Goal: Task Accomplishment & Management: Manage account settings

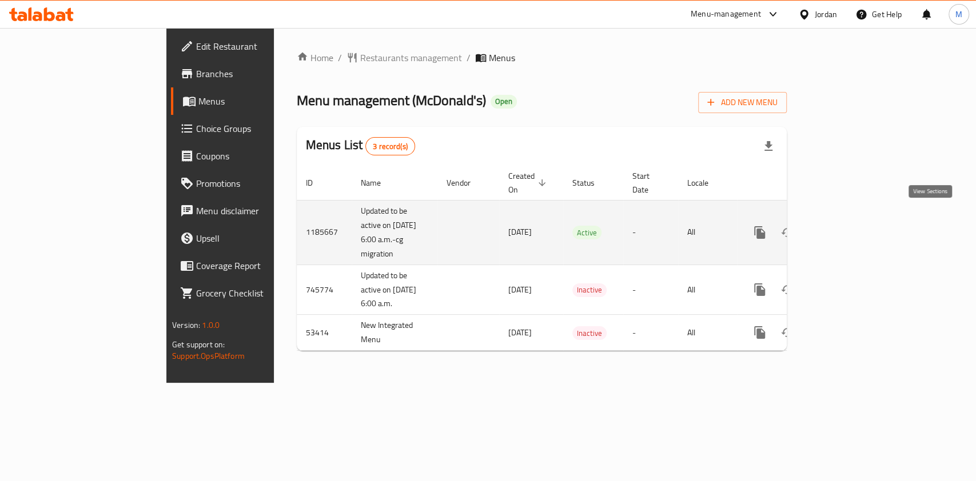
click at [849, 226] on icon "enhanced table" at bounding box center [842, 233] width 14 height 14
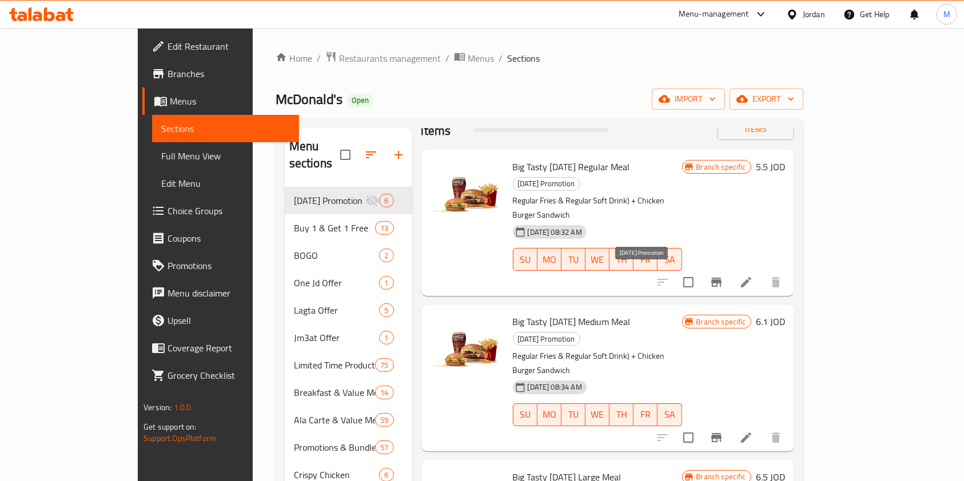
scroll to position [33, 0]
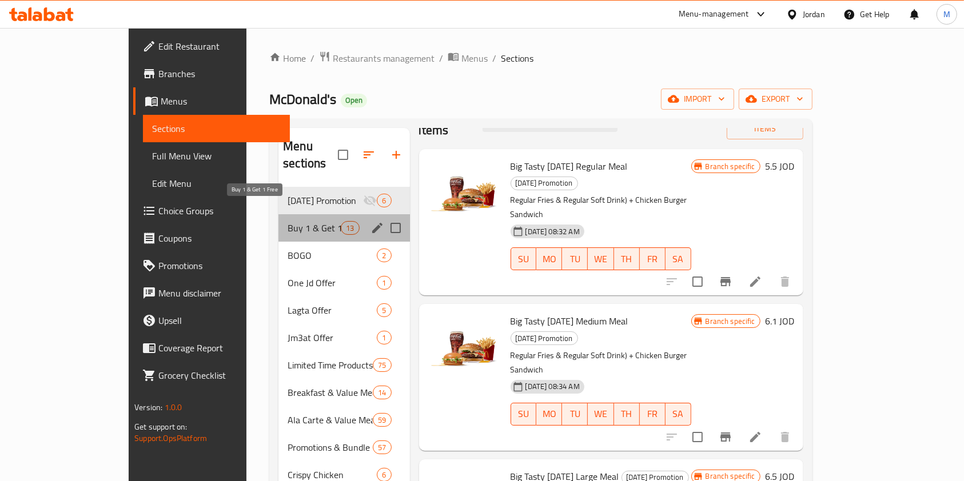
click at [288, 221] on span "Buy 1 & Get 1 Free" at bounding box center [314, 228] width 53 height 14
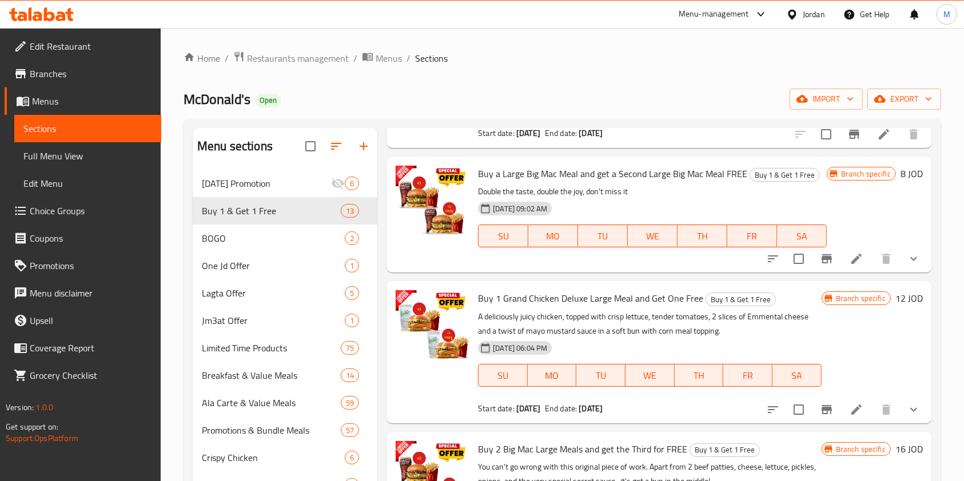
scroll to position [590, 0]
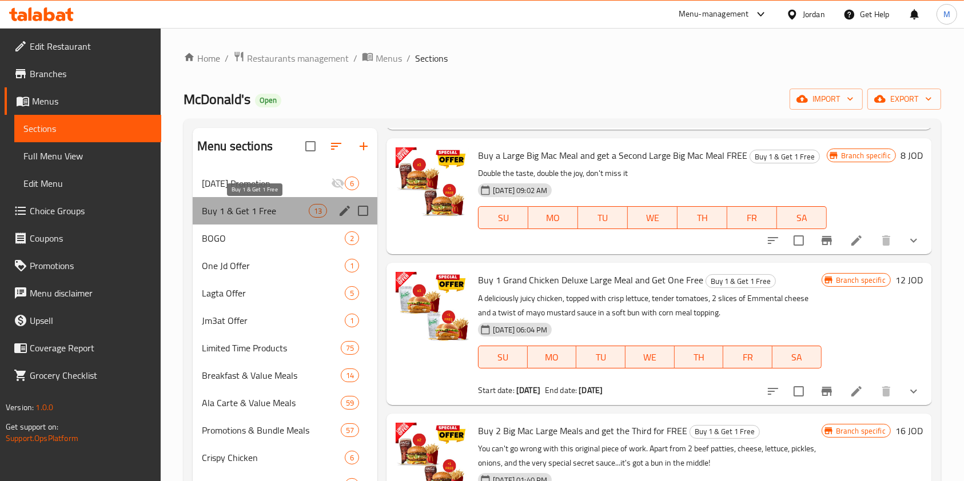
click at [234, 214] on span "Buy 1 & Get 1 Free" at bounding box center [255, 211] width 107 height 14
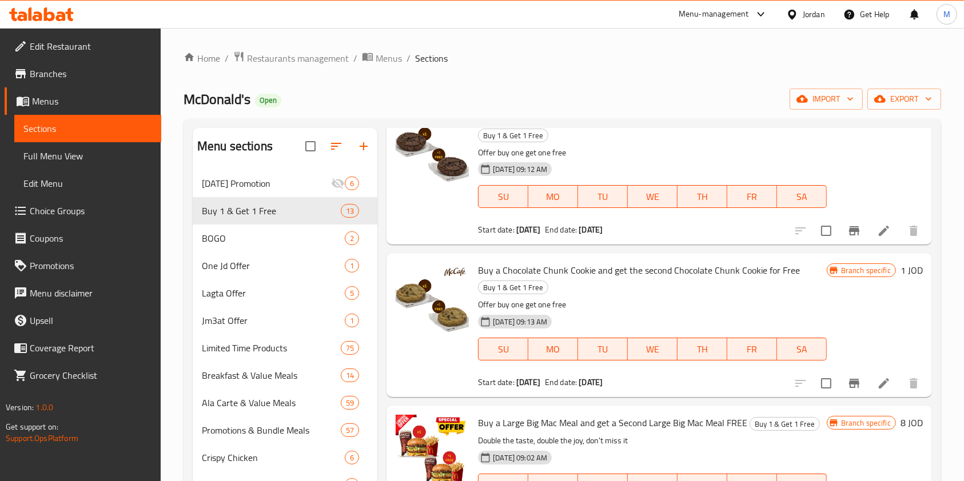
scroll to position [0, 0]
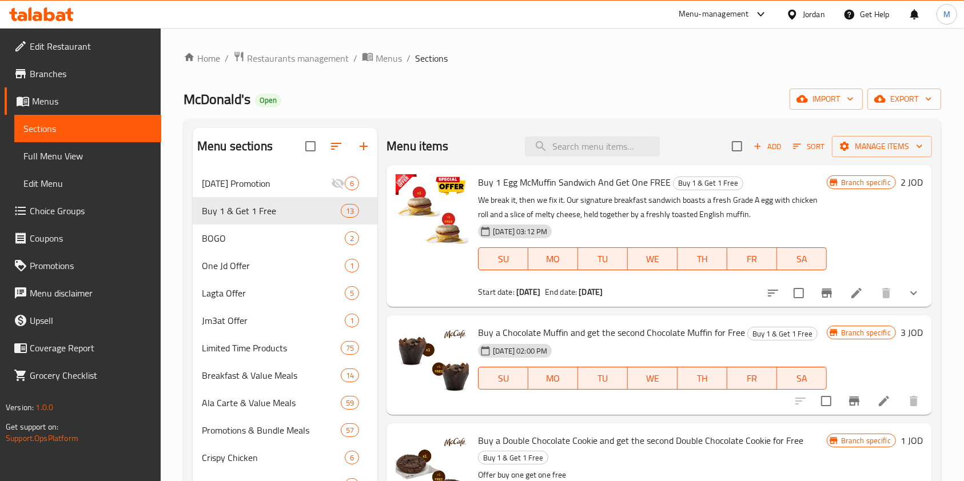
click at [567, 157] on div "Menu items Add Sort Manage items" at bounding box center [658, 146] width 545 height 37
click at [577, 149] on input "search" at bounding box center [592, 147] width 135 height 20
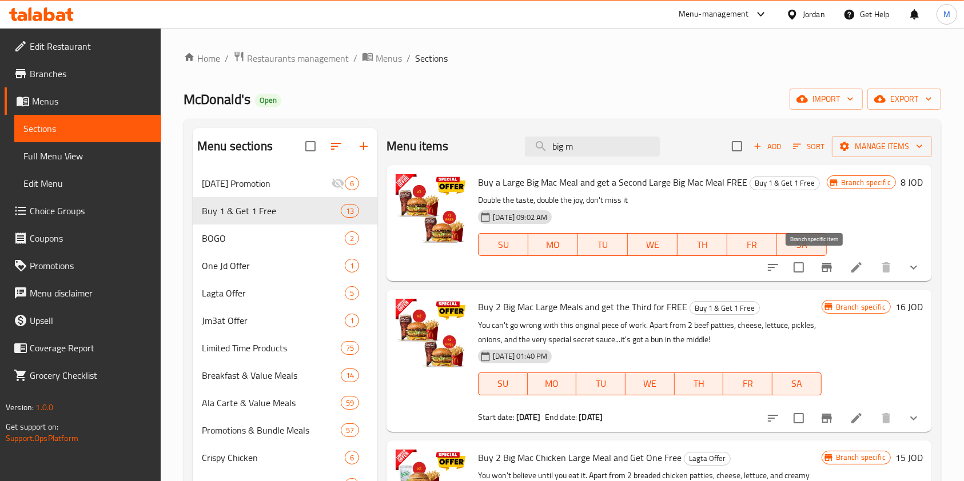
type input "big m"
click at [820, 262] on icon "Branch-specific-item" at bounding box center [827, 268] width 14 height 14
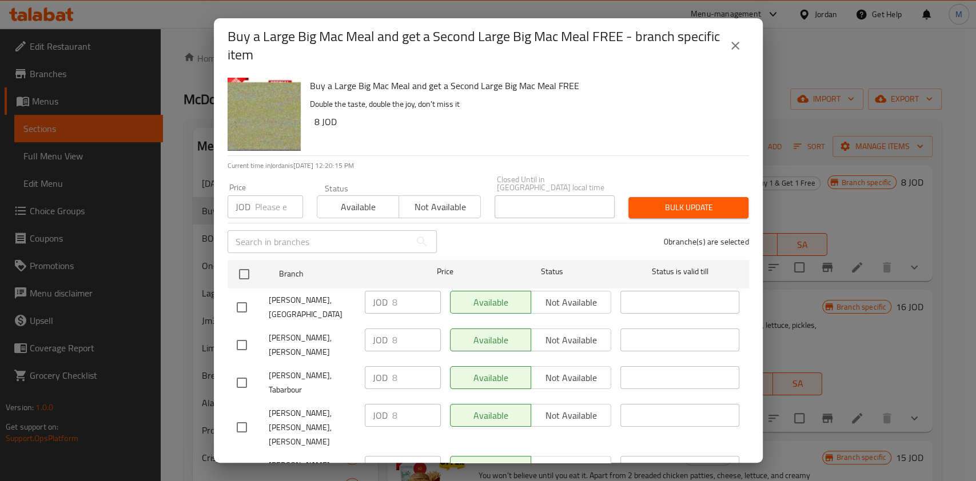
click at [357, 202] on span "Available" at bounding box center [358, 207] width 73 height 17
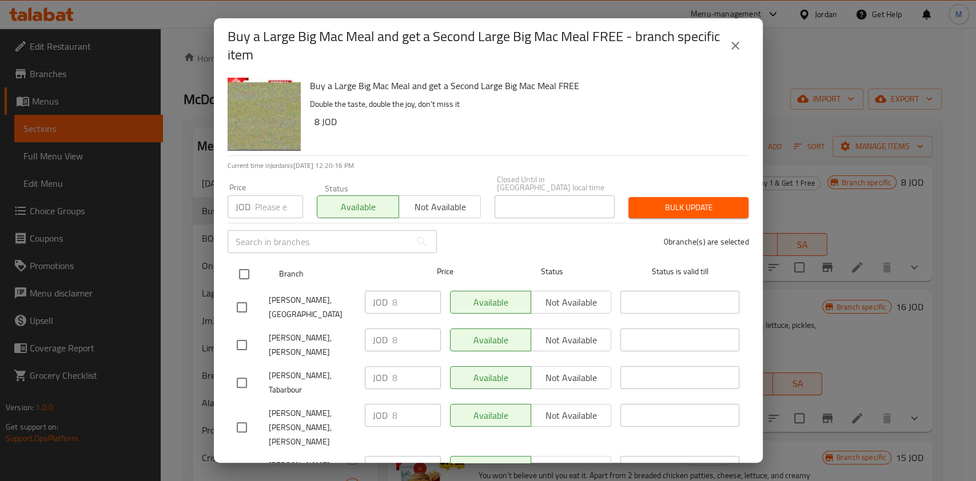
click at [246, 263] on input "checkbox" at bounding box center [244, 274] width 24 height 24
checkbox input "true"
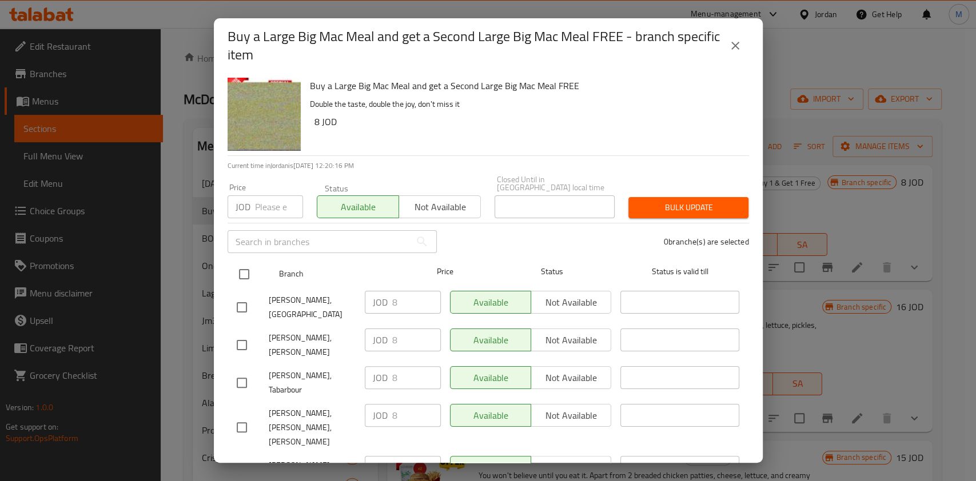
checkbox input "true"
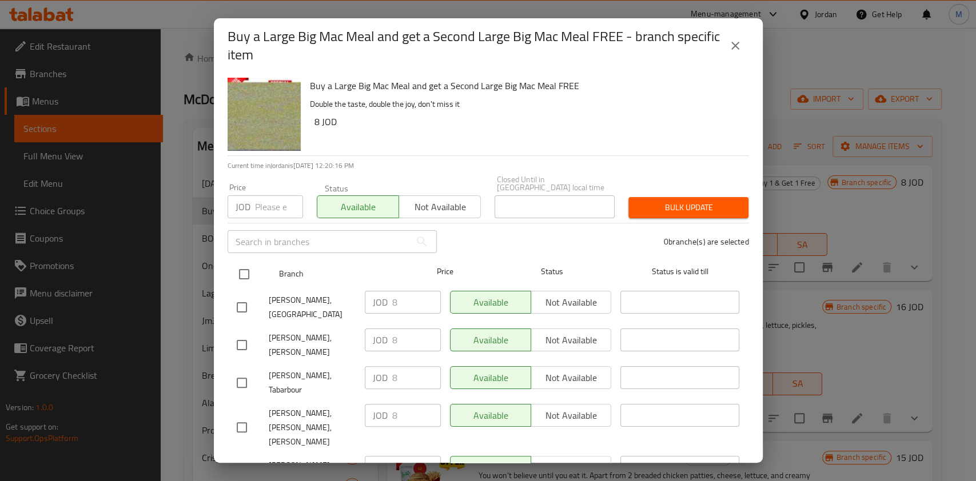
checkbox input "true"
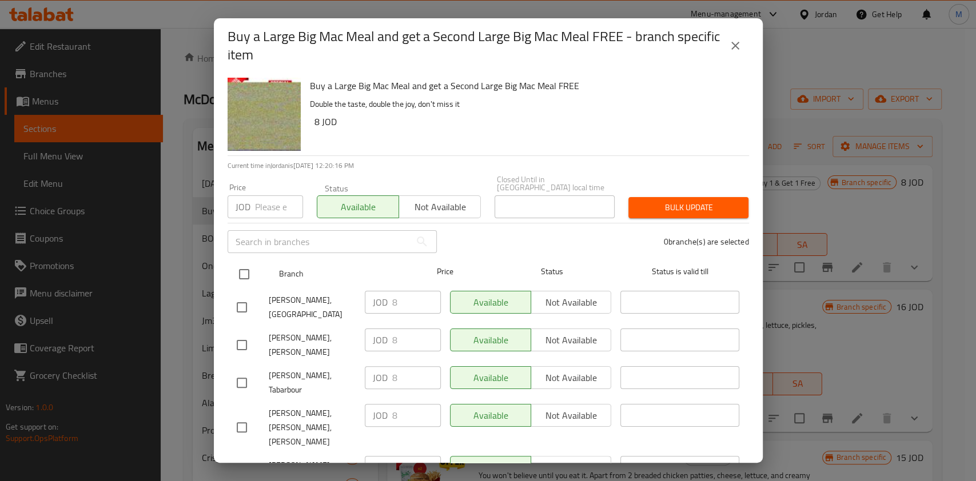
checkbox input "true"
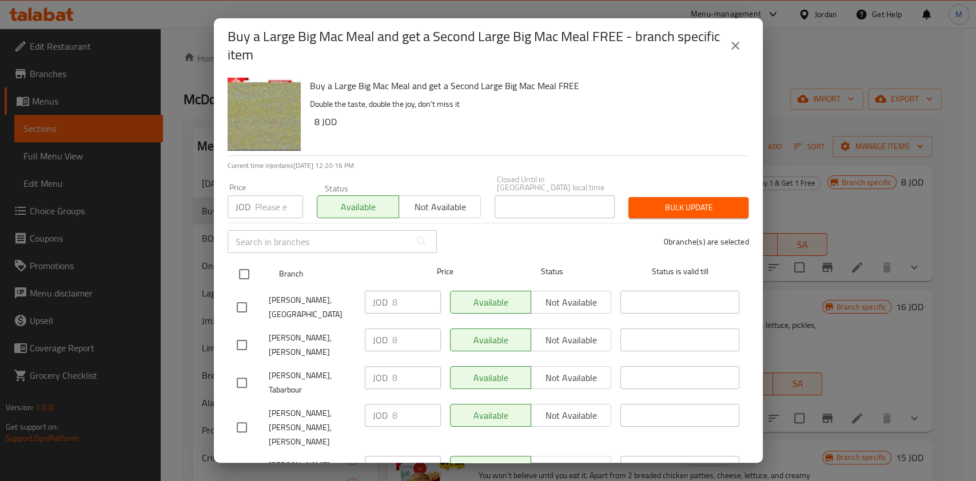
checkbox input "true"
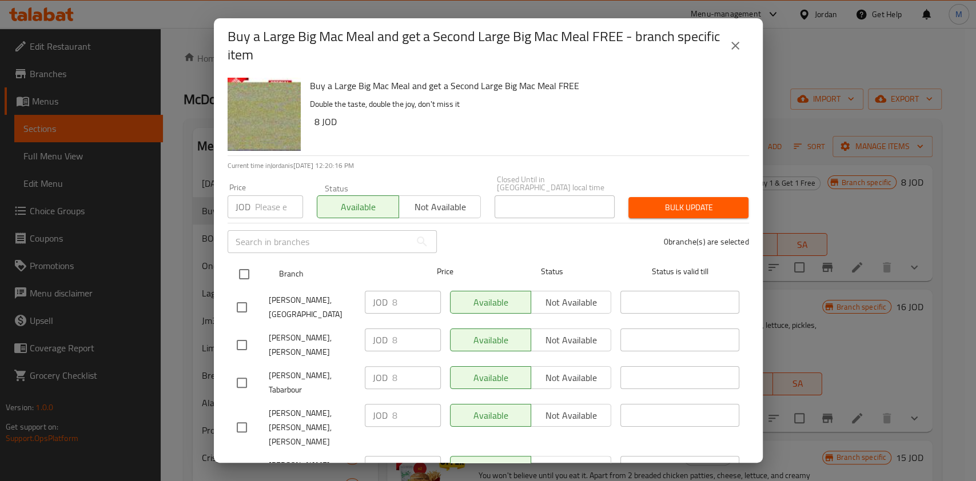
checkbox input "true"
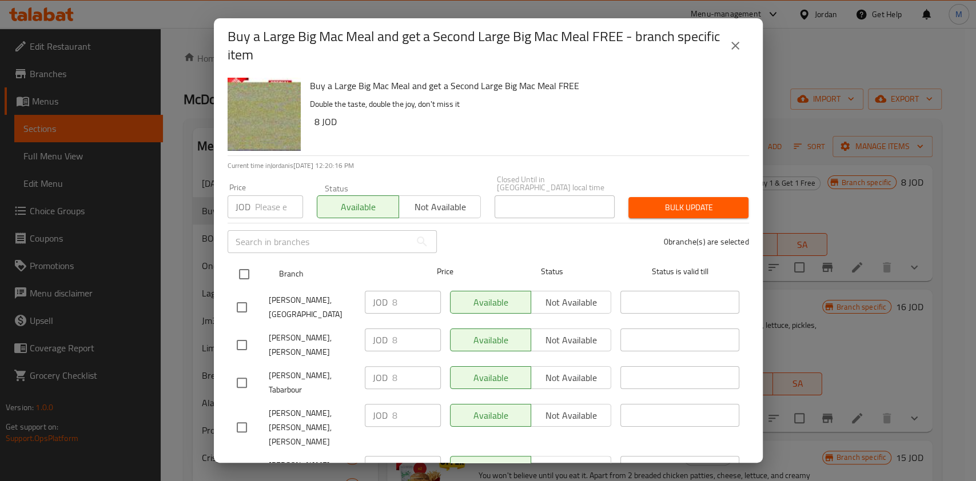
checkbox input "true"
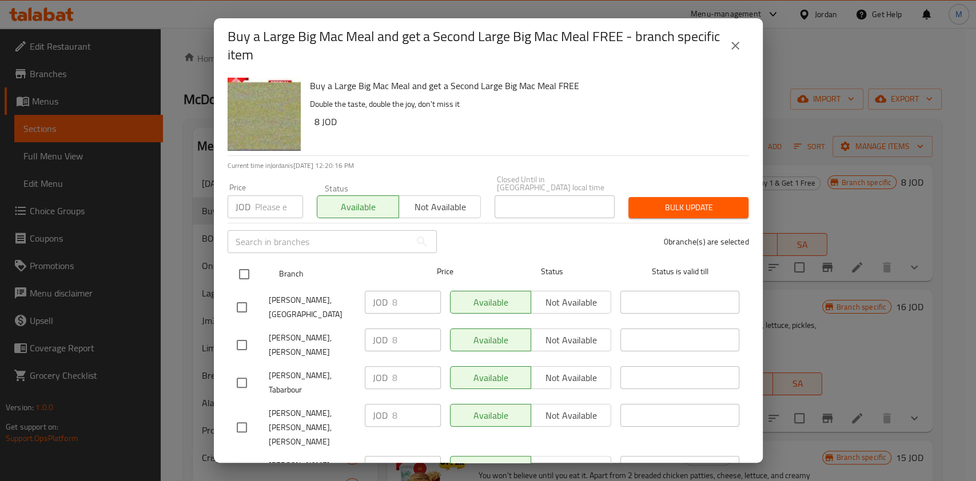
checkbox input "true"
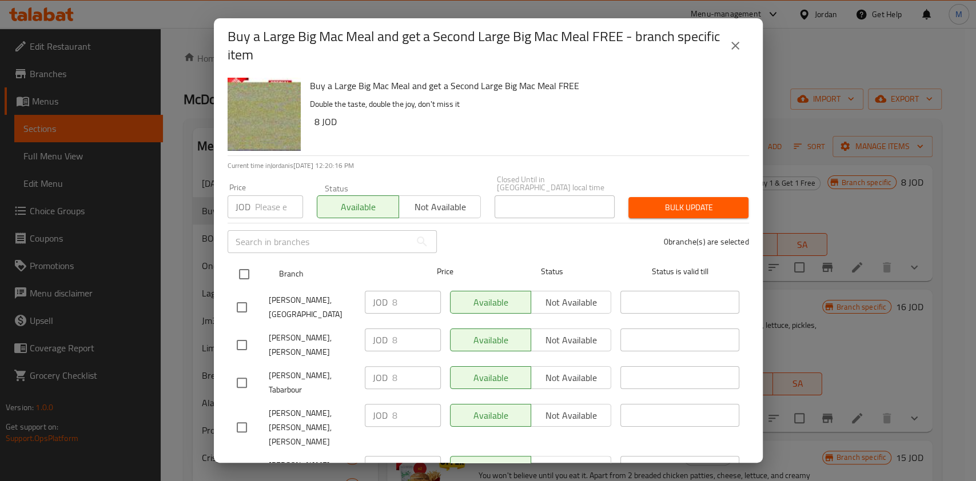
checkbox input "true"
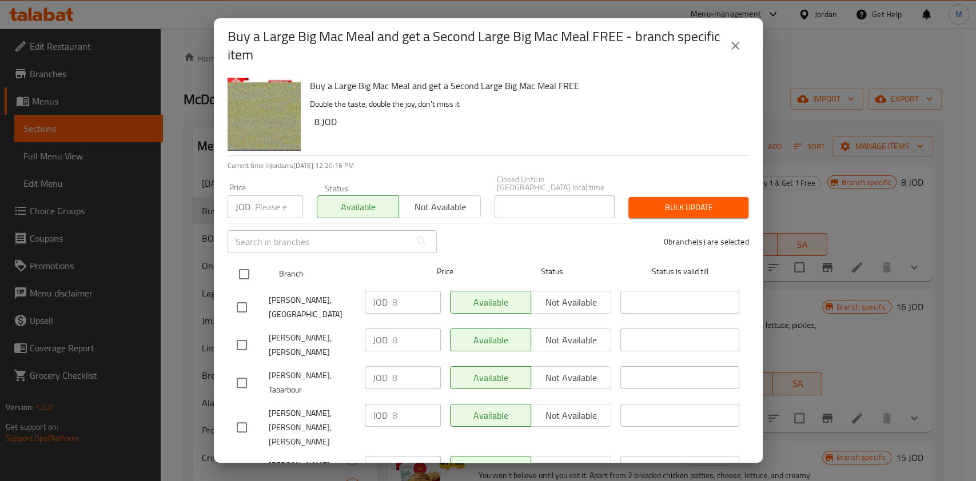
checkbox input "true"
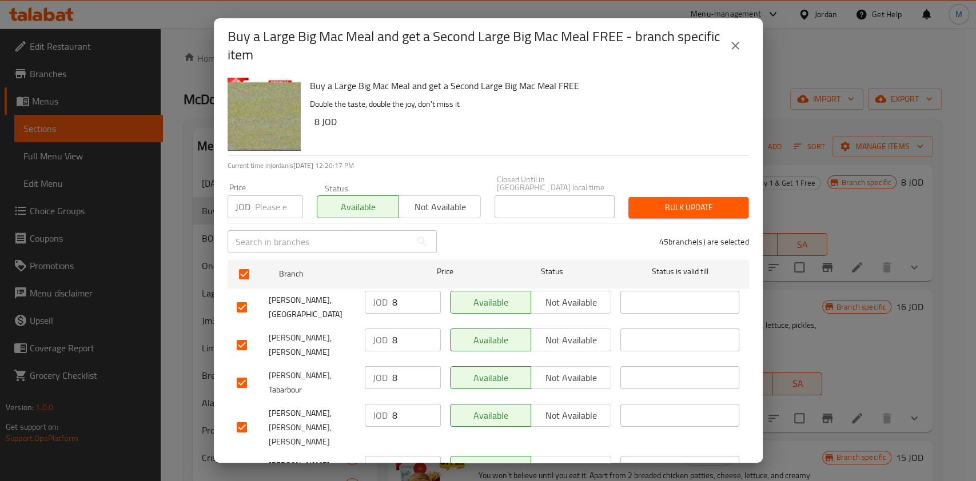
click at [709, 201] on span "Bulk update" at bounding box center [688, 208] width 102 height 14
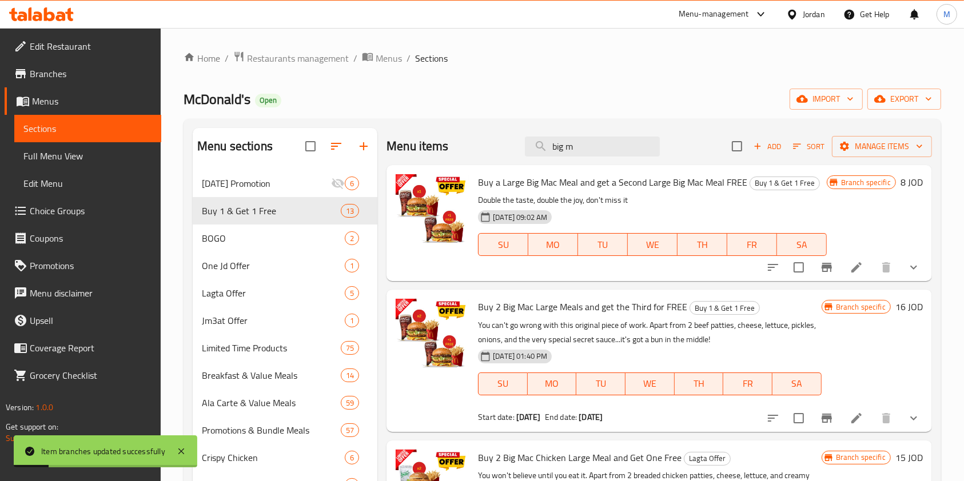
click at [516, 184] on span "Buy a Large Big Mac Meal and get a Second Large Big Mac Meal FREE" at bounding box center [612, 182] width 269 height 17
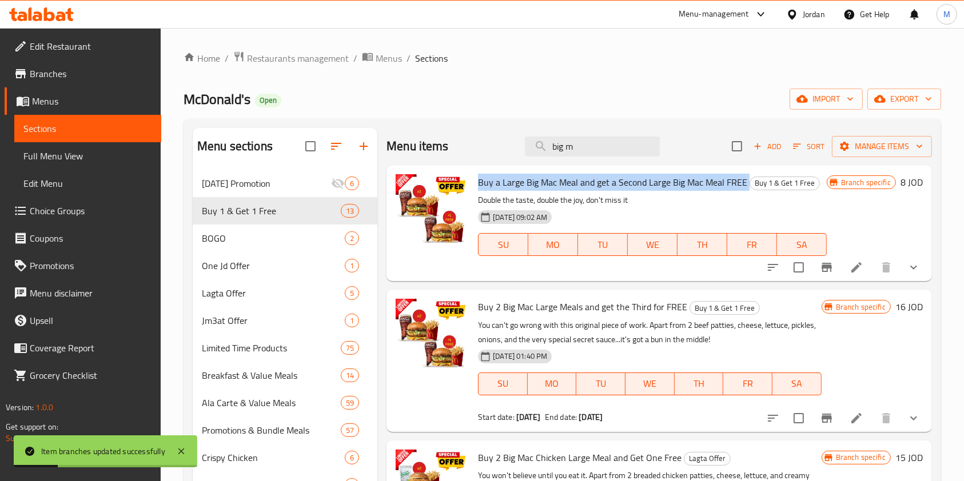
click at [516, 184] on span "Buy a Large Big Mac Meal and get a Second Large Big Mac Meal FREE" at bounding box center [612, 182] width 269 height 17
copy h6 "Buy a Large Big Mac Meal and get a Second Large Big Mac Meal FREE"
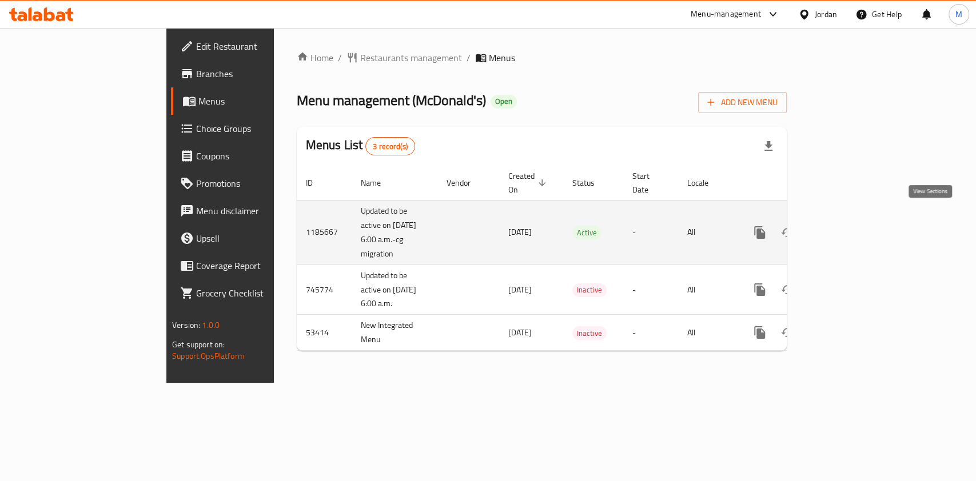
click at [856, 228] on link "enhanced table" at bounding box center [841, 232] width 27 height 27
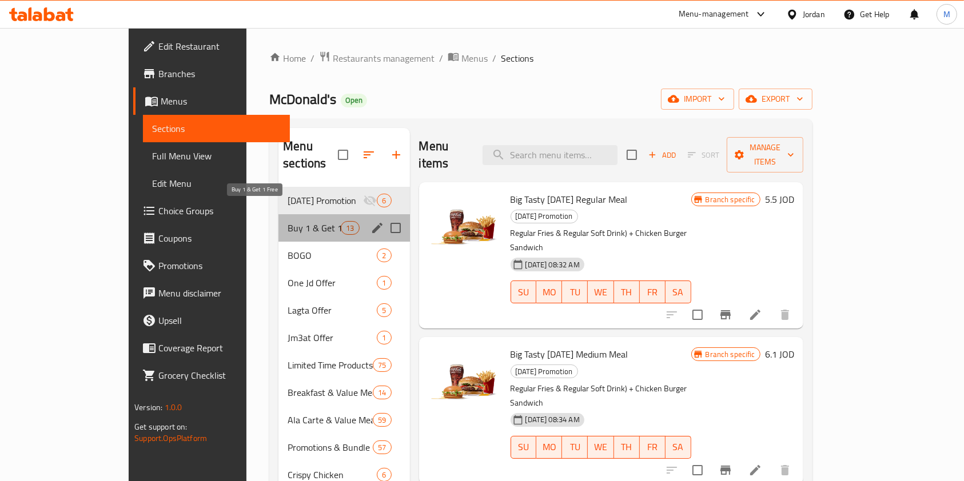
click at [288, 221] on span "Buy 1 & Get 1 Free" at bounding box center [314, 228] width 53 height 14
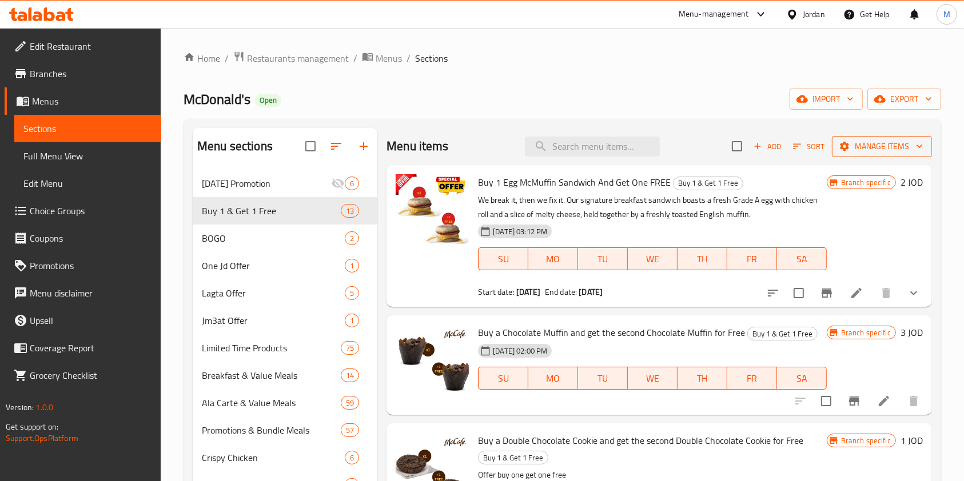
click at [868, 145] on span "Manage items" at bounding box center [882, 146] width 82 height 14
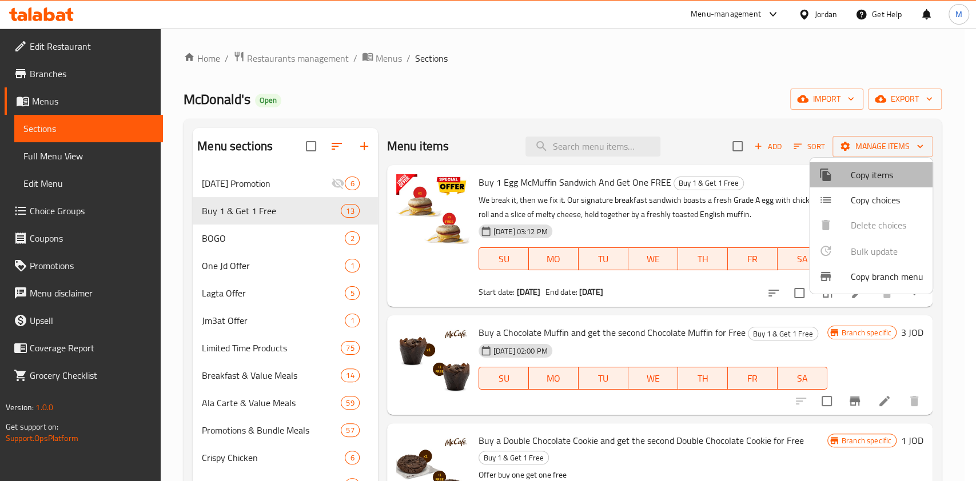
click at [887, 178] on span "Copy items" at bounding box center [887, 175] width 73 height 14
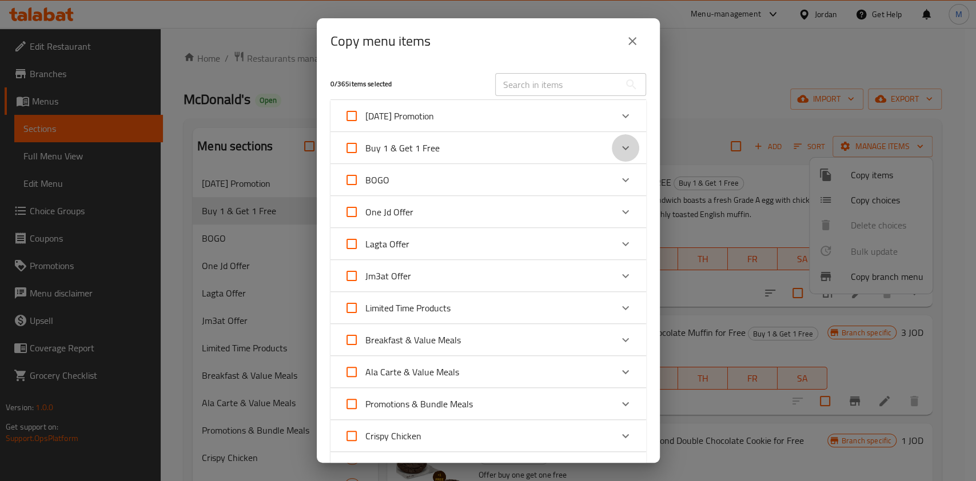
click at [619, 151] on icon "Expand" at bounding box center [626, 148] width 14 height 14
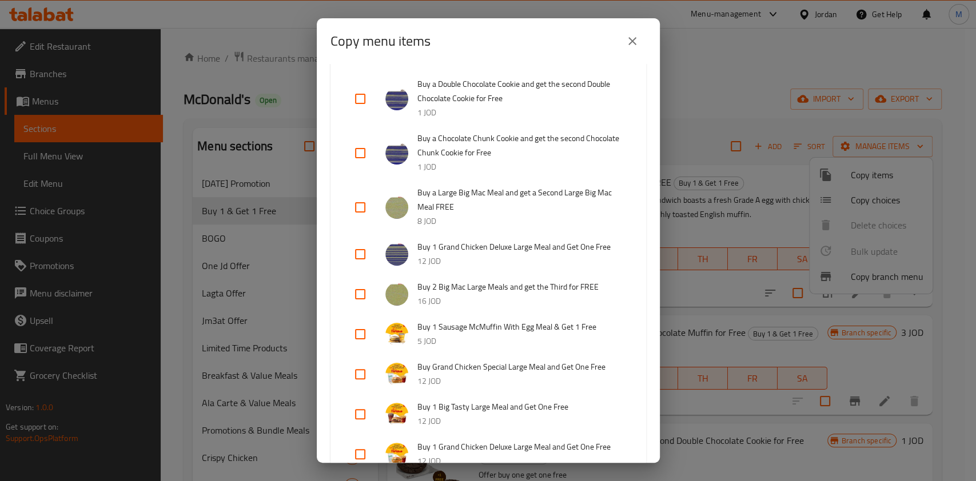
scroll to position [209, 0]
click at [354, 208] on input "checkbox" at bounding box center [359, 208] width 27 height 27
checkbox input "true"
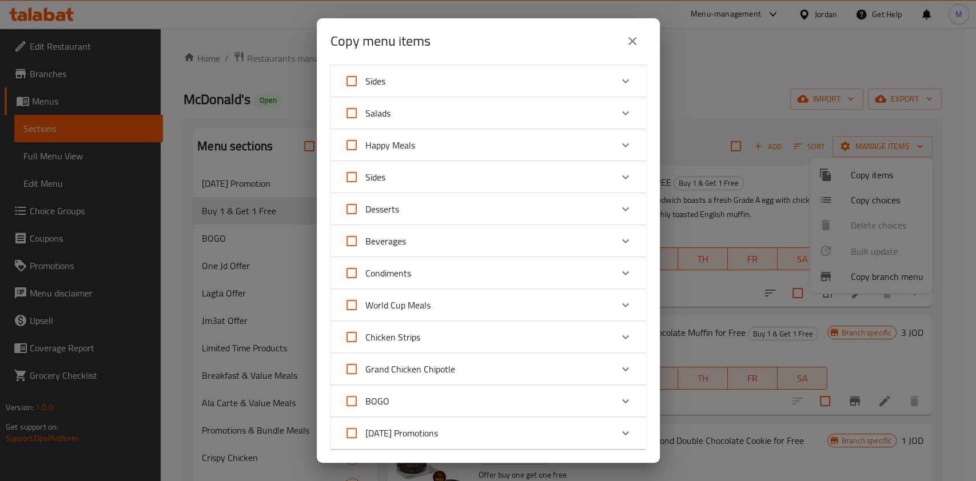
scroll to position [1198, 0]
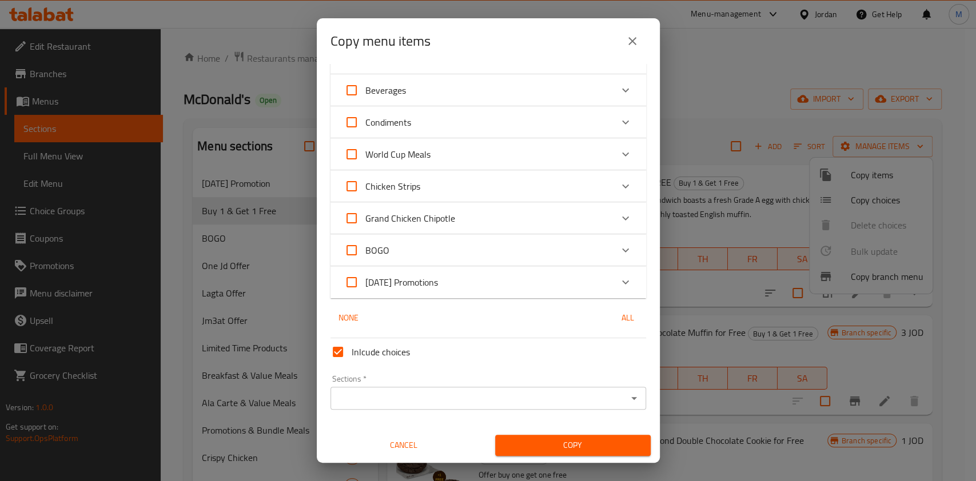
click at [546, 403] on input "Sections   *" at bounding box center [479, 398] width 290 height 16
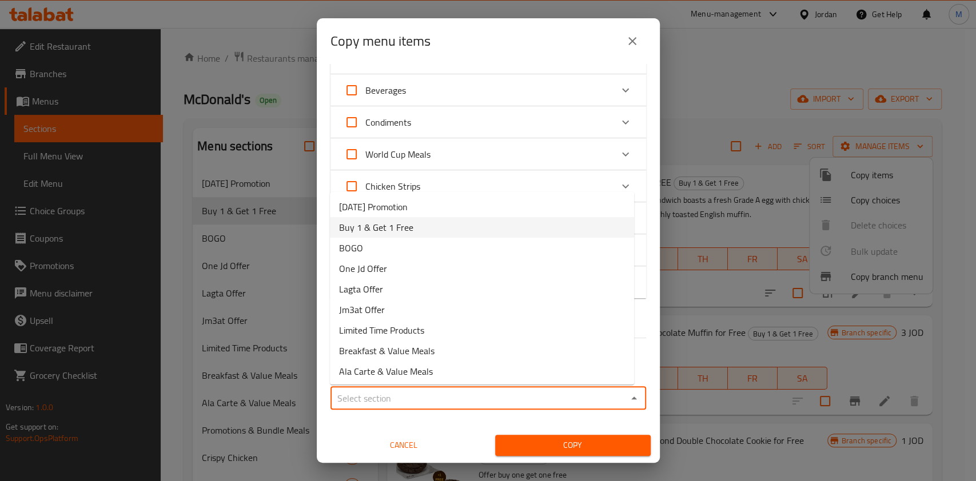
click at [503, 224] on li "Buy 1 & Get 1 Free" at bounding box center [482, 227] width 304 height 21
type input "Buy 1 & Get 1 Free"
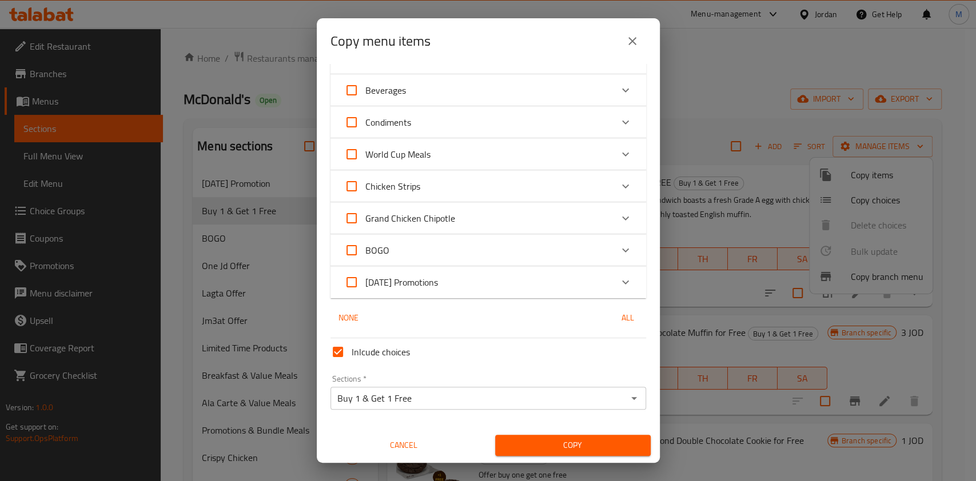
click at [576, 435] on div "Copy" at bounding box center [572, 445] width 169 height 35
click at [576, 437] on button "Copy" at bounding box center [573, 445] width 156 height 21
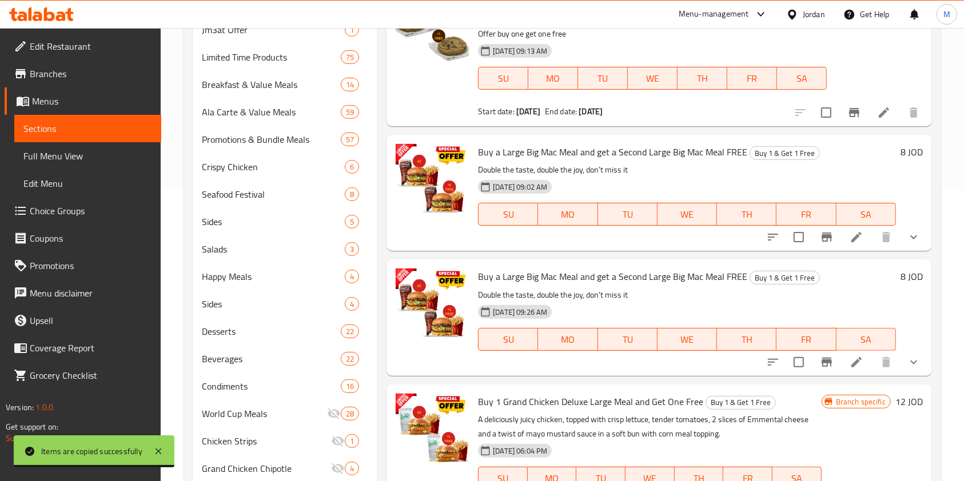
scroll to position [301, 0]
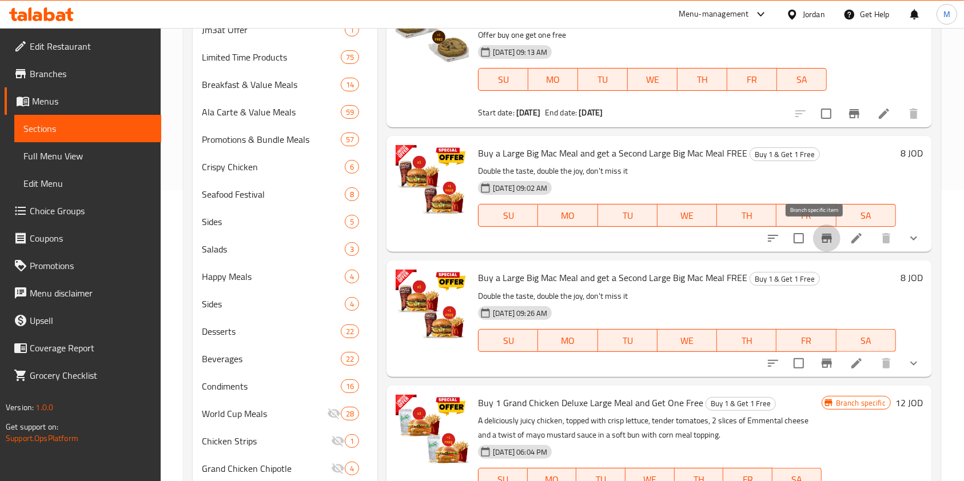
click at [822, 240] on icon "Branch-specific-item" at bounding box center [827, 238] width 10 height 9
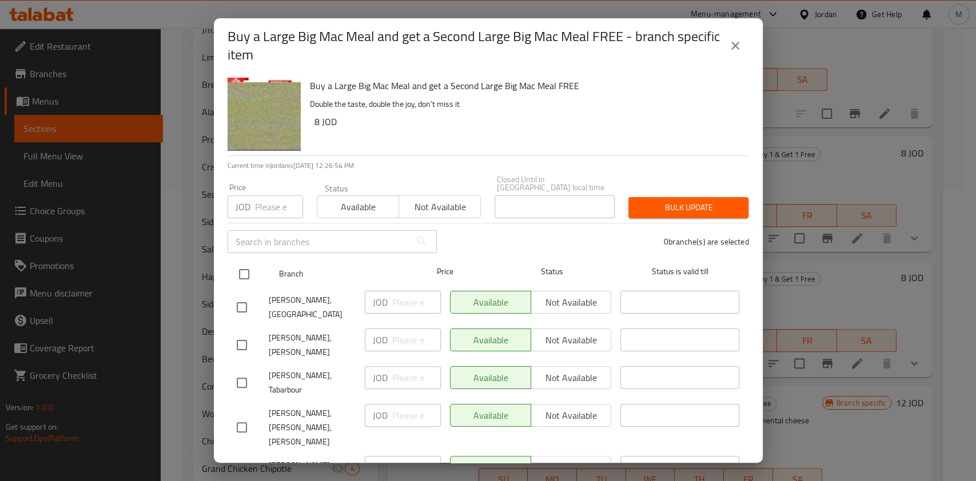
click at [248, 265] on input "checkbox" at bounding box center [244, 274] width 24 height 24
checkbox input "true"
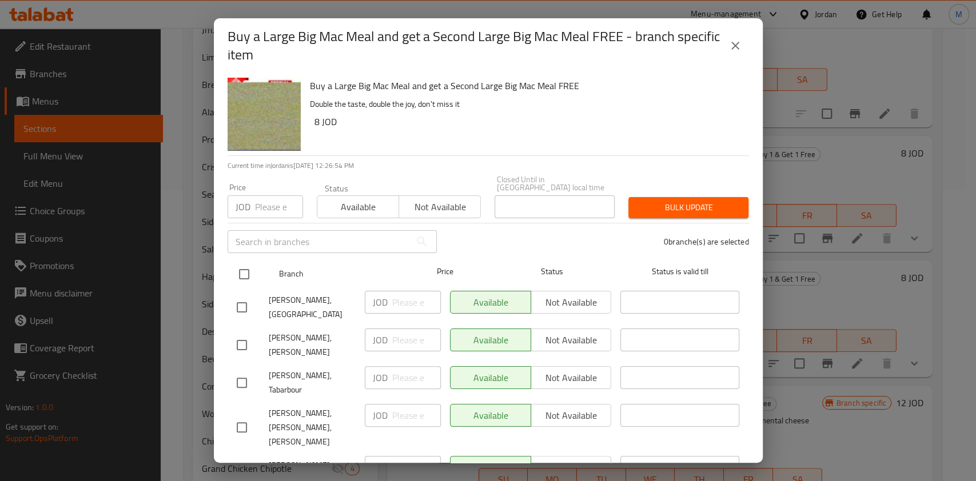
checkbox input "true"
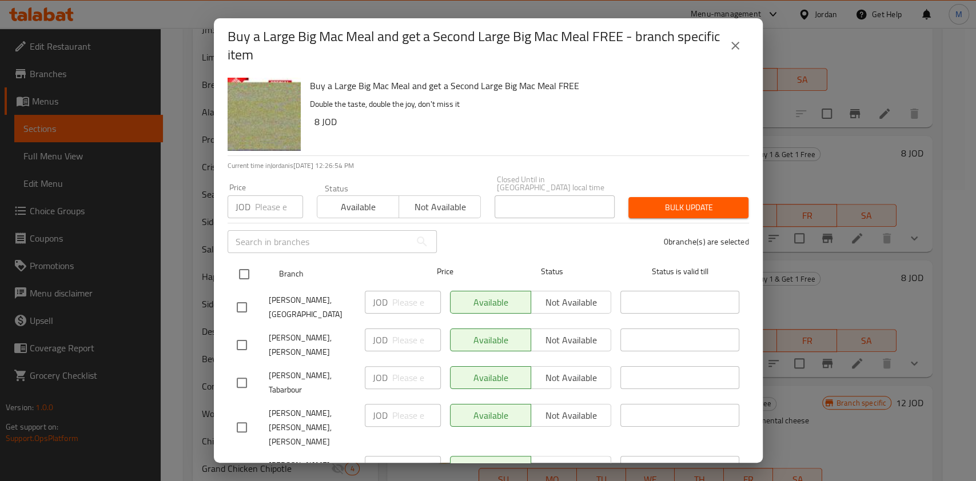
checkbox input "true"
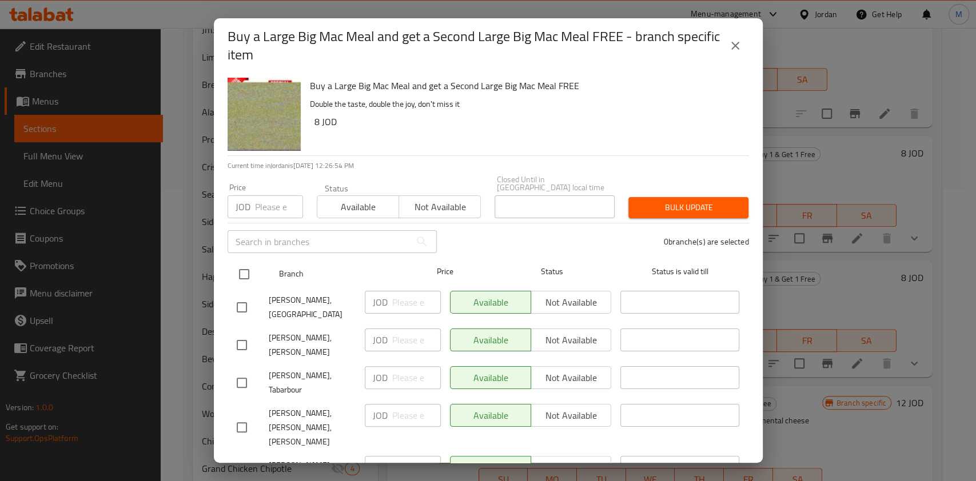
checkbox input "true"
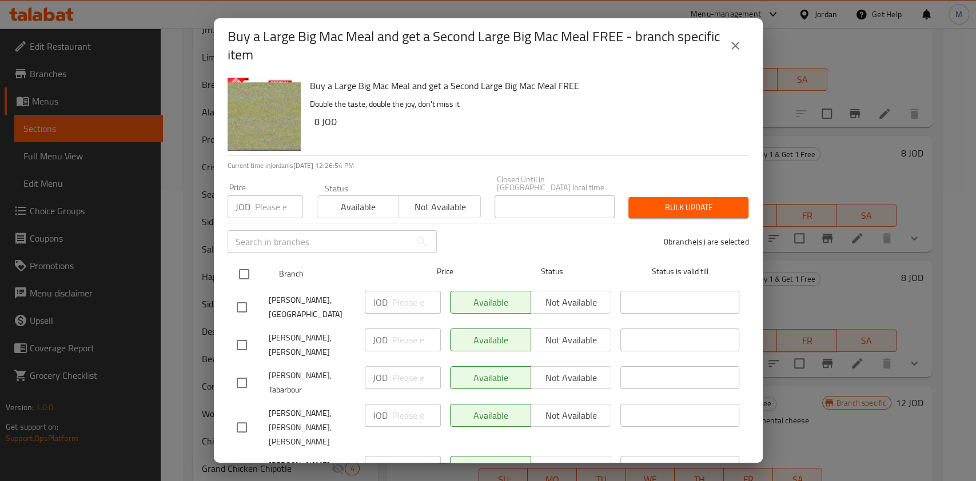
checkbox input "true"
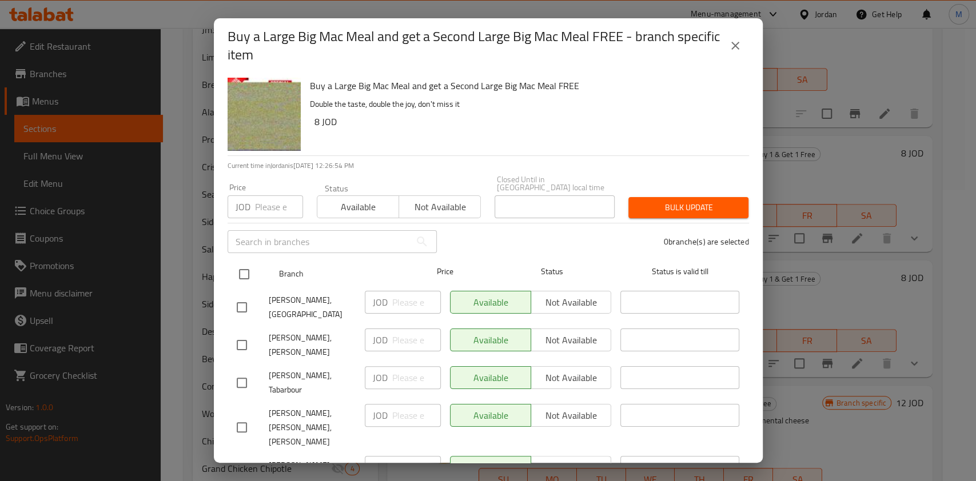
checkbox input "true"
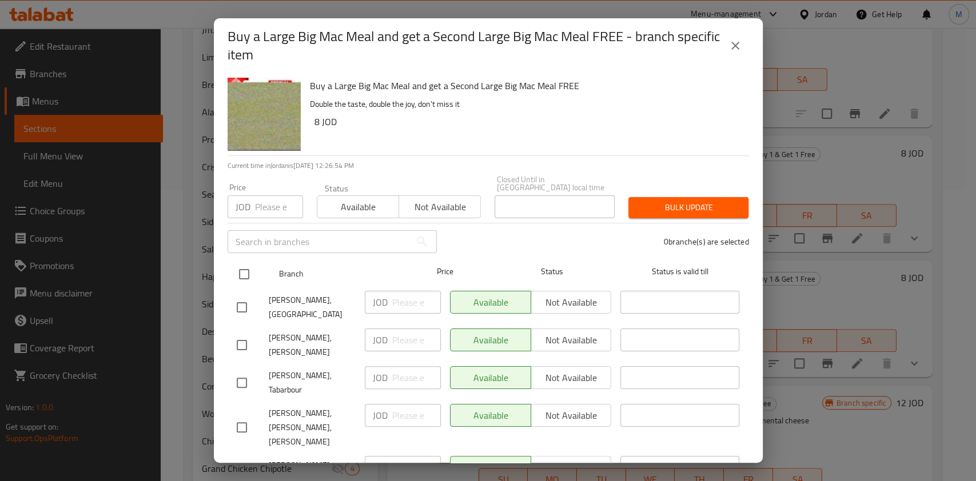
checkbox input "true"
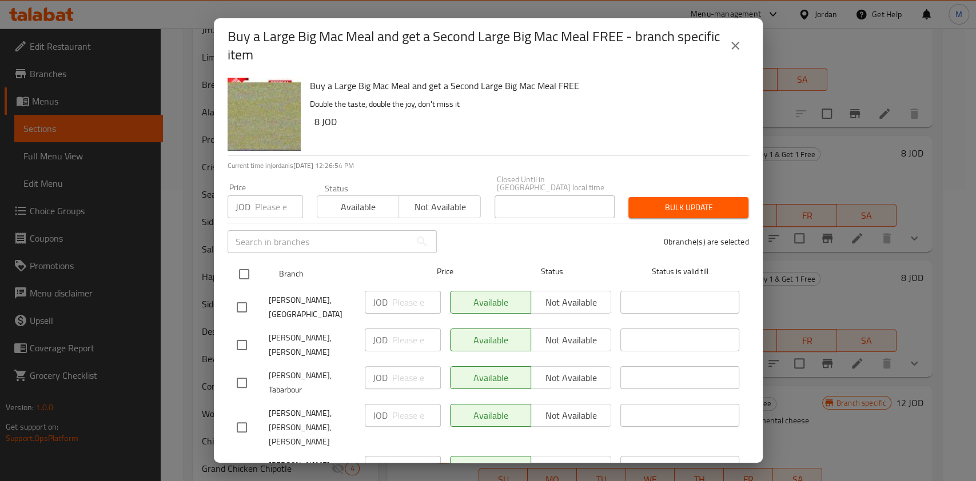
checkbox input "true"
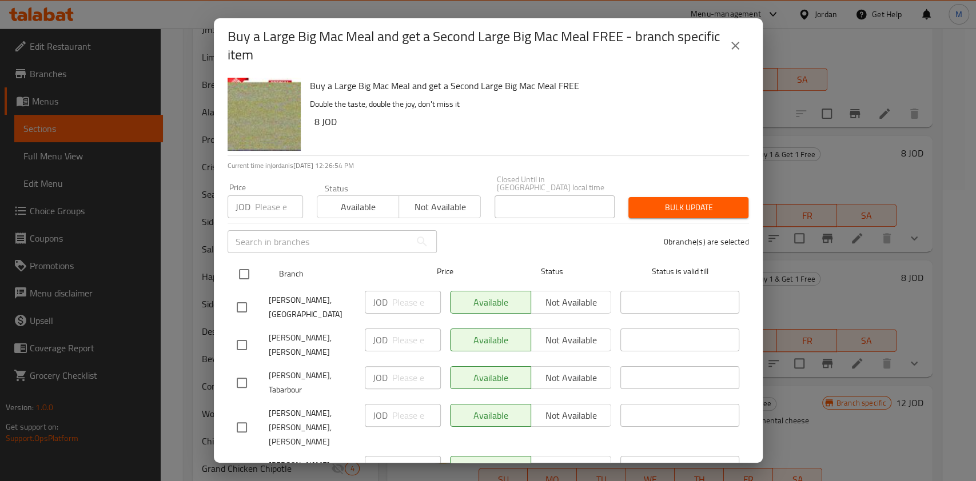
checkbox input "true"
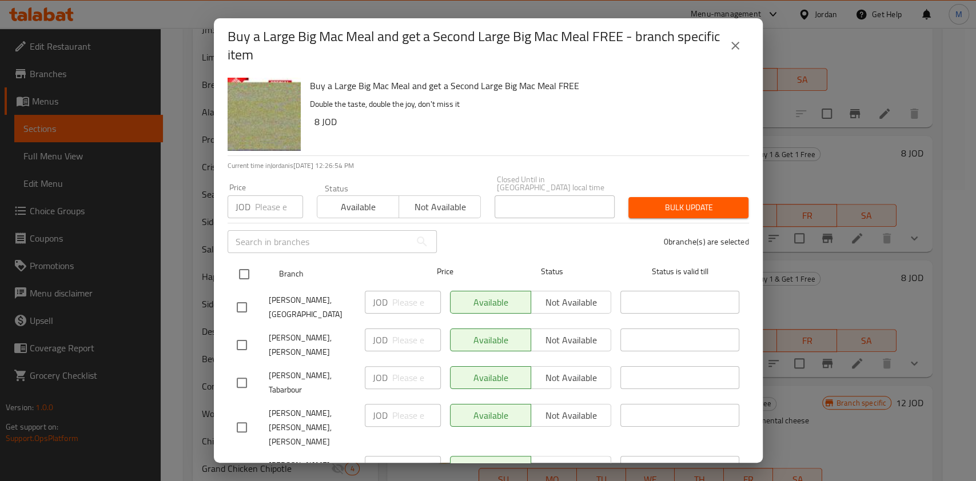
checkbox input "true"
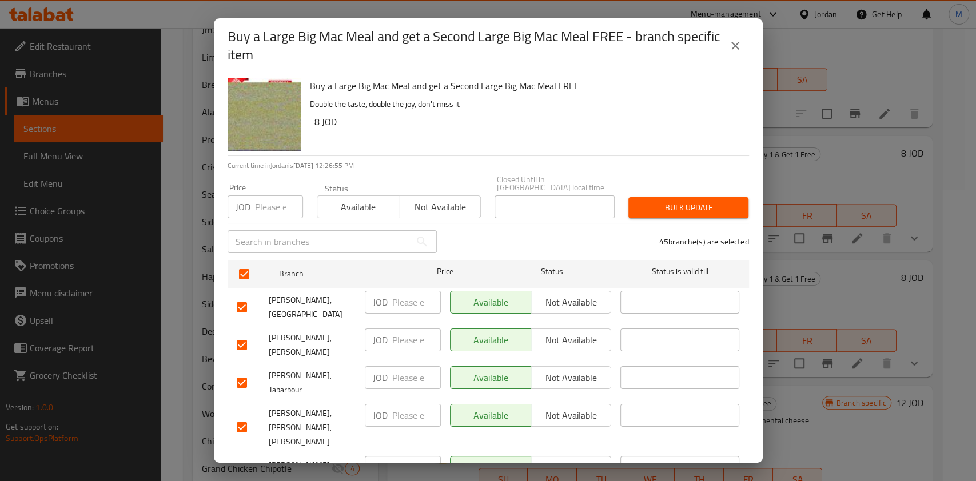
click at [416, 199] on span "Not available" at bounding box center [440, 207] width 73 height 17
click at [725, 201] on span "Bulk update" at bounding box center [688, 208] width 102 height 14
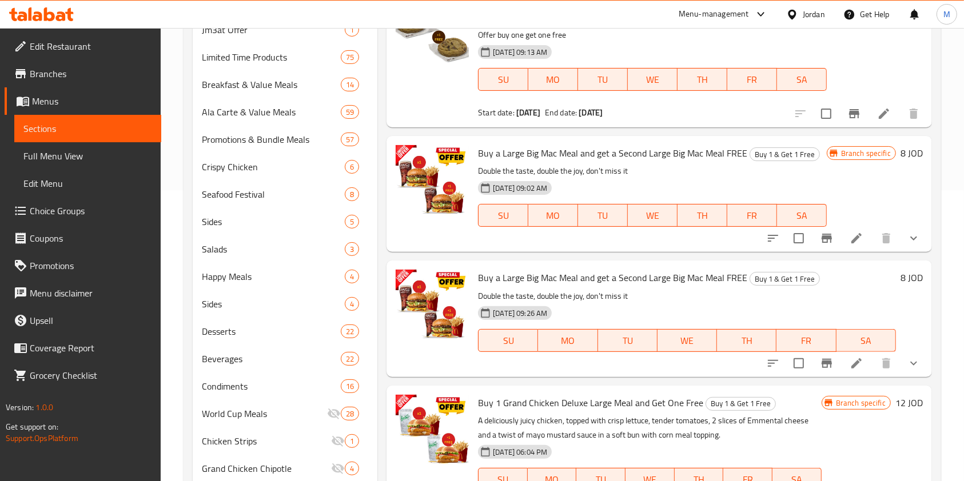
click at [851, 240] on li at bounding box center [856, 238] width 32 height 21
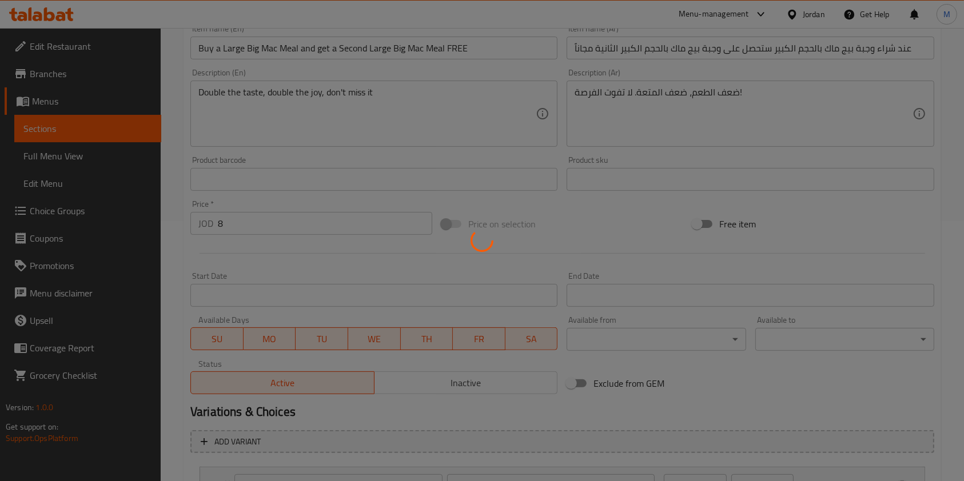
scroll to position [258, 0]
type input "إختيارك من المشروب للوجبة الكبيرة:"
type input "1"
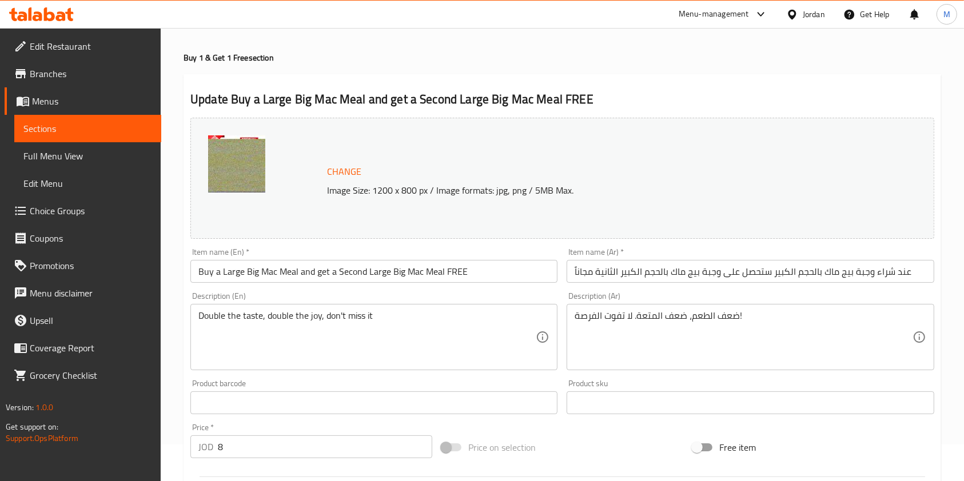
scroll to position [0, 0]
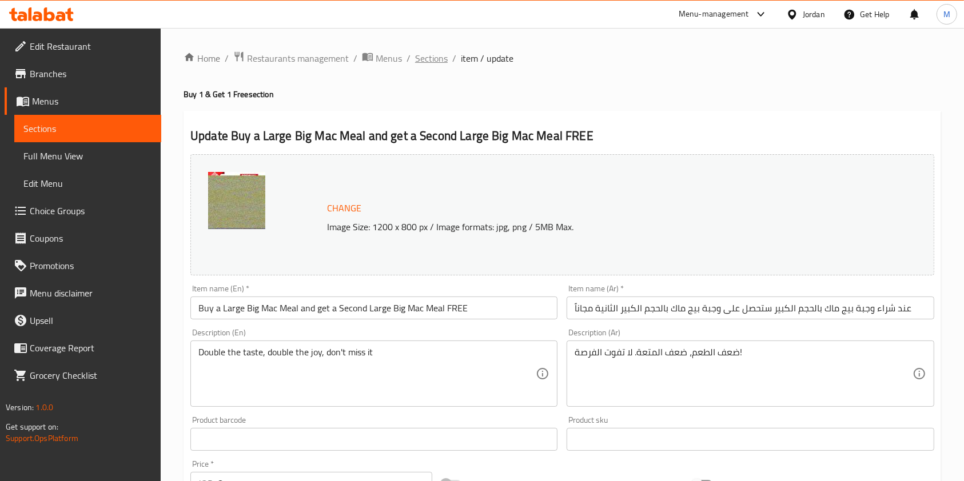
click at [428, 54] on span "Sections" at bounding box center [431, 58] width 33 height 14
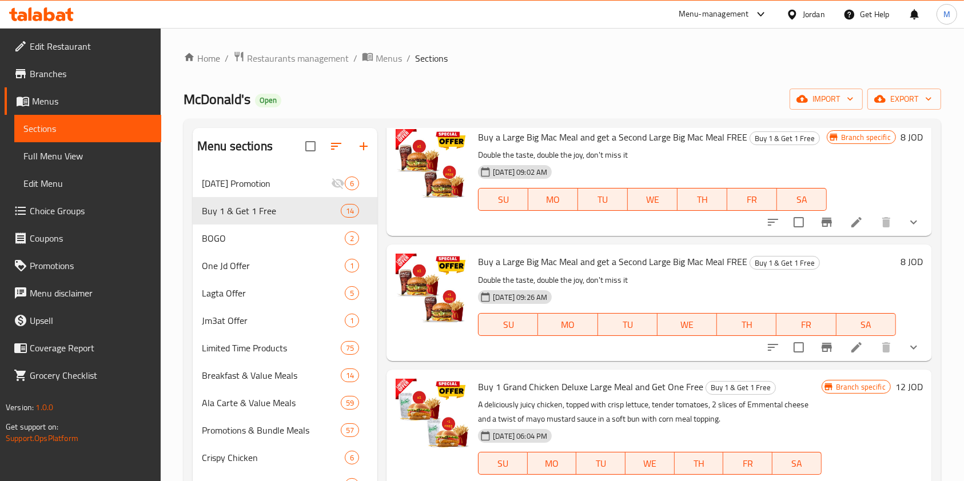
scroll to position [609, 0]
click at [822, 347] on icon "Branch-specific-item" at bounding box center [827, 346] width 10 height 9
click at [822, 221] on icon "Branch-specific-item" at bounding box center [827, 221] width 10 height 9
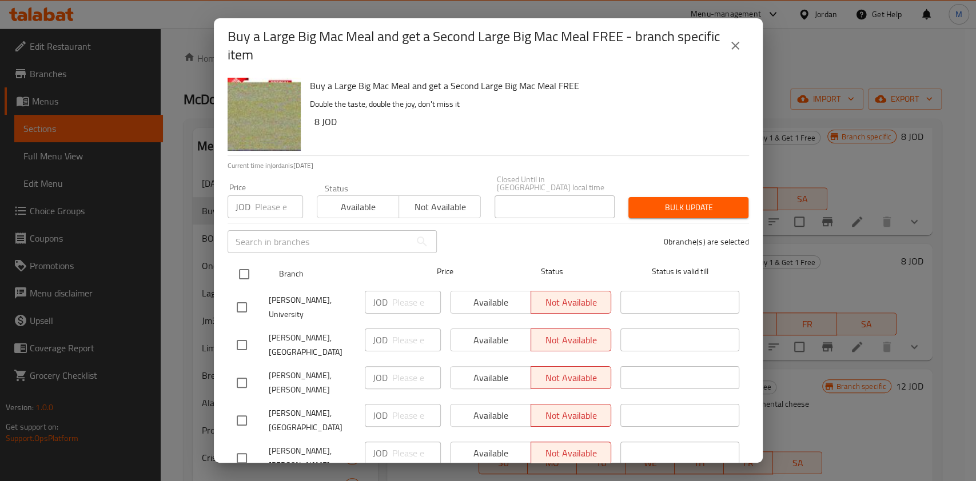
click at [244, 262] on input "checkbox" at bounding box center [244, 274] width 24 height 24
checkbox input "true"
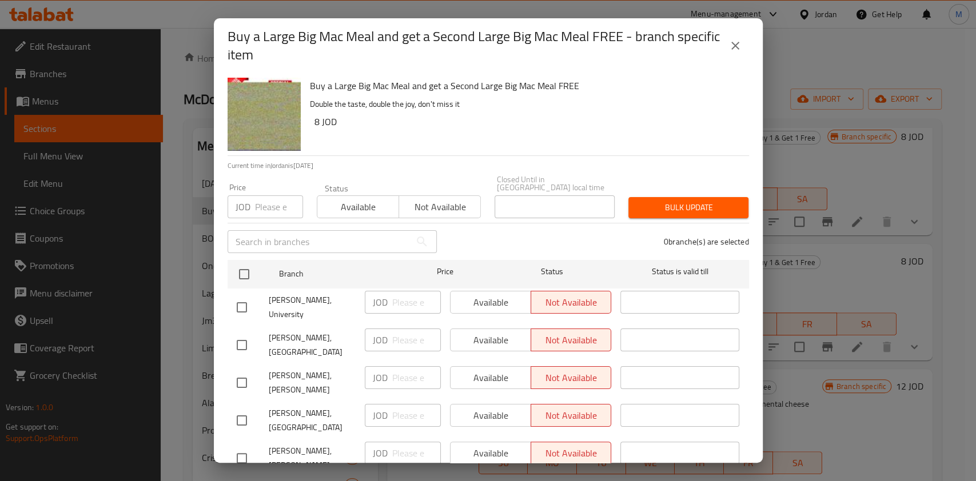
checkbox input "true"
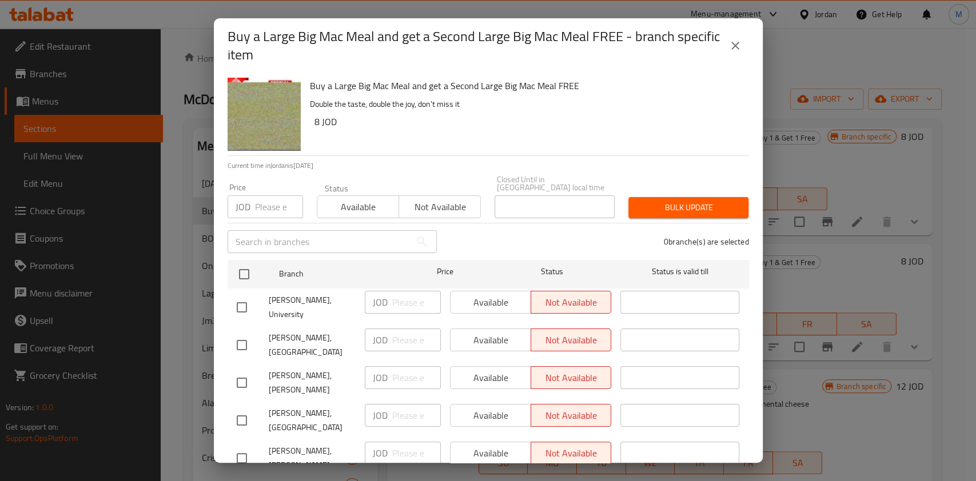
checkbox input "true"
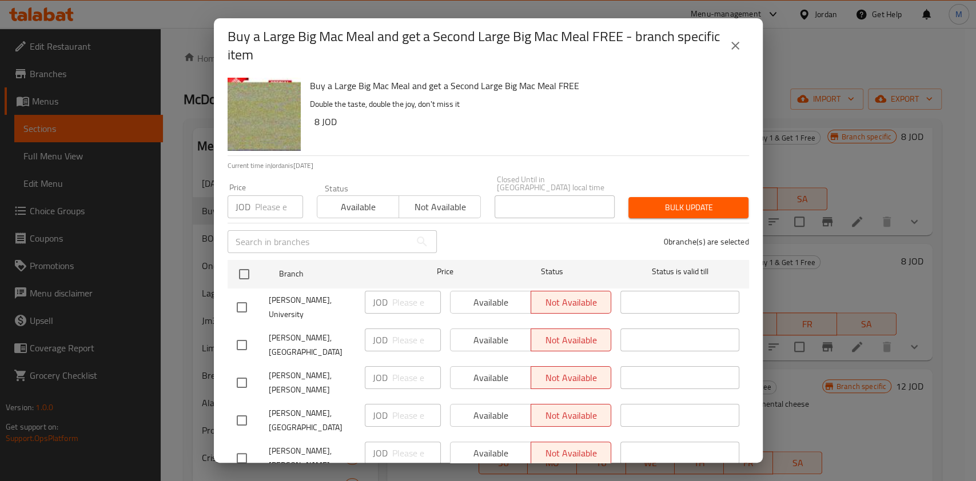
checkbox input "true"
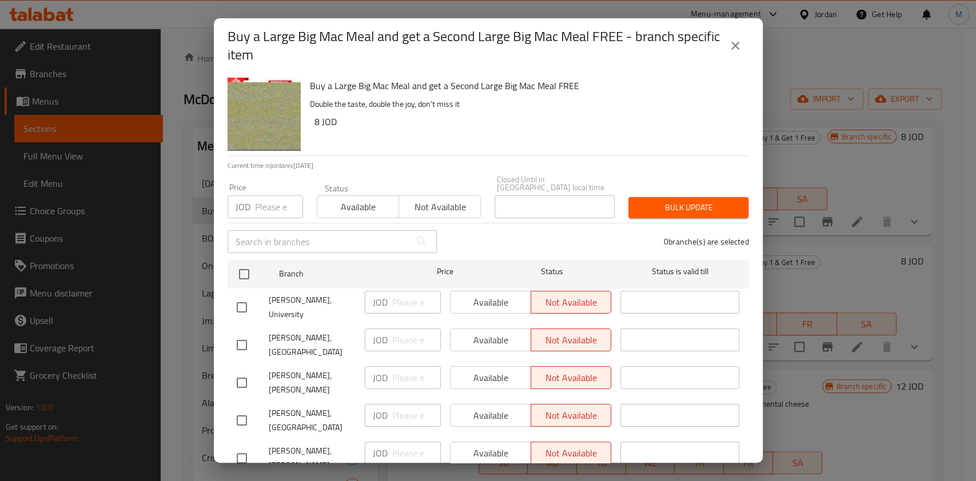
checkbox input "true"
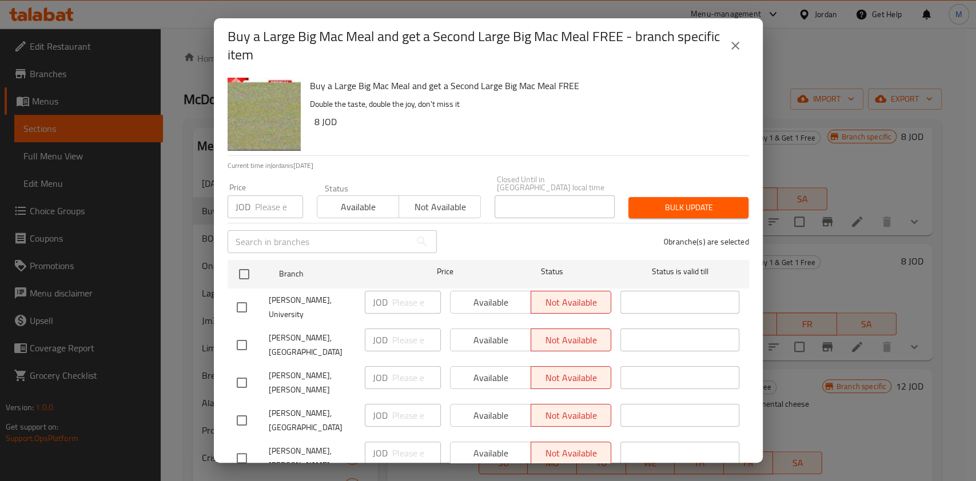
checkbox input "true"
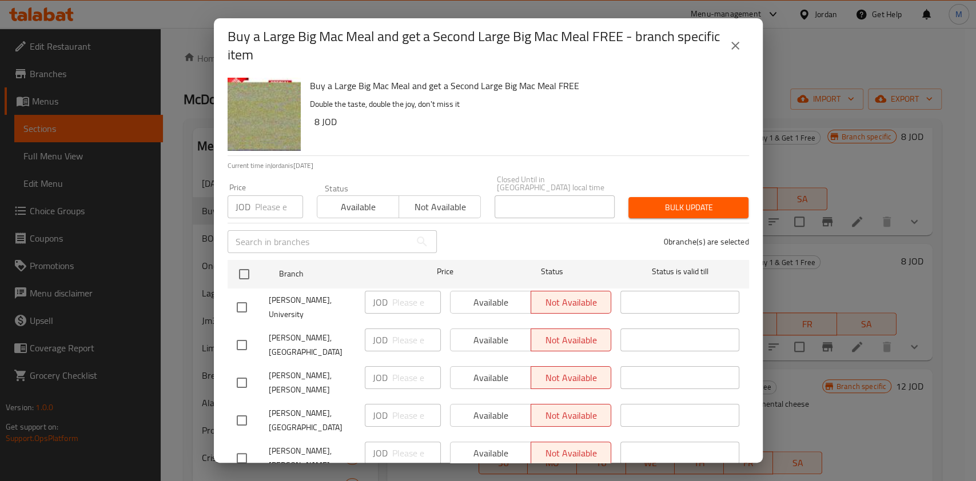
checkbox input "true"
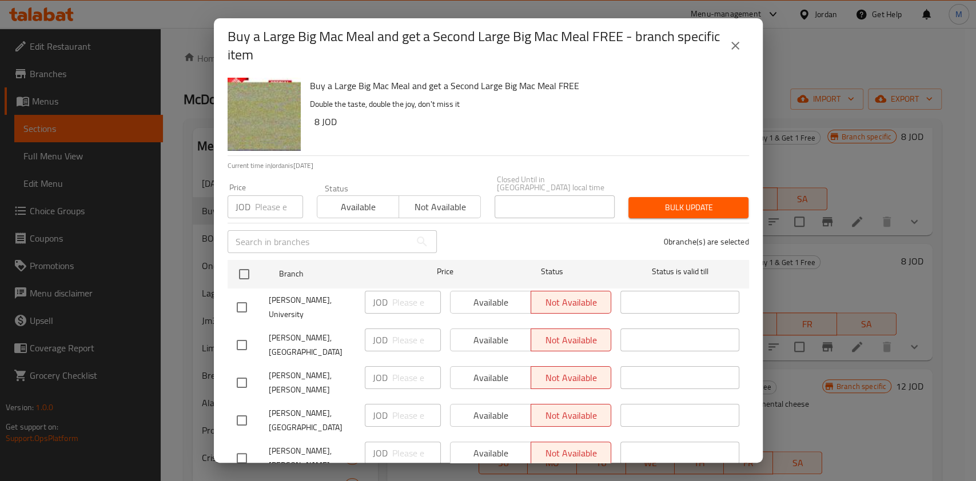
checkbox input "true"
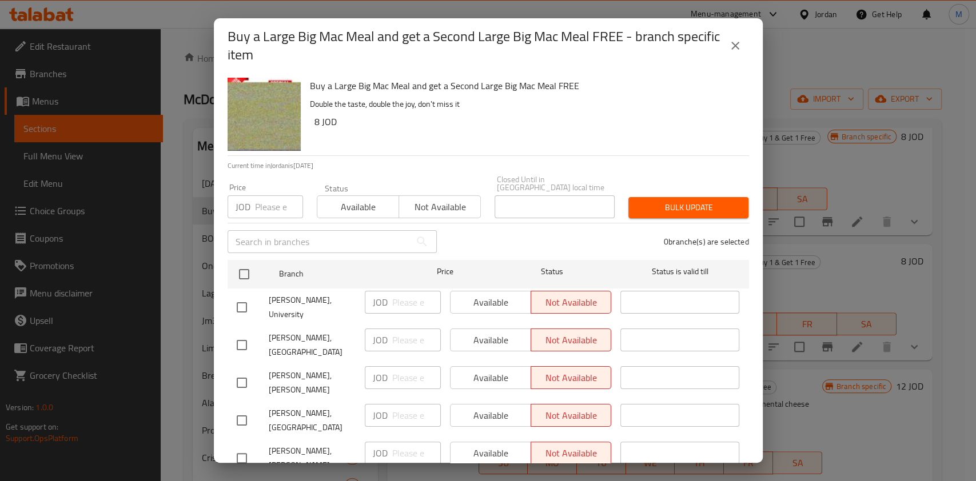
checkbox input "true"
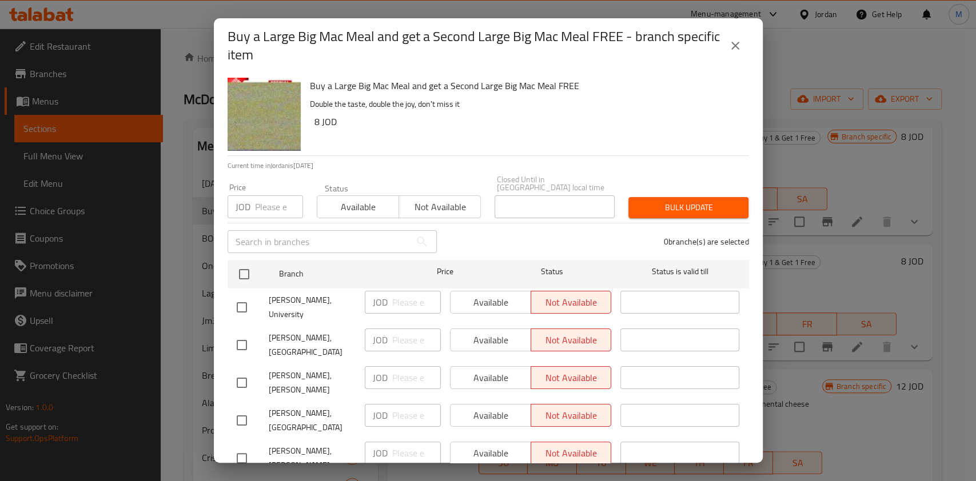
checkbox input "true"
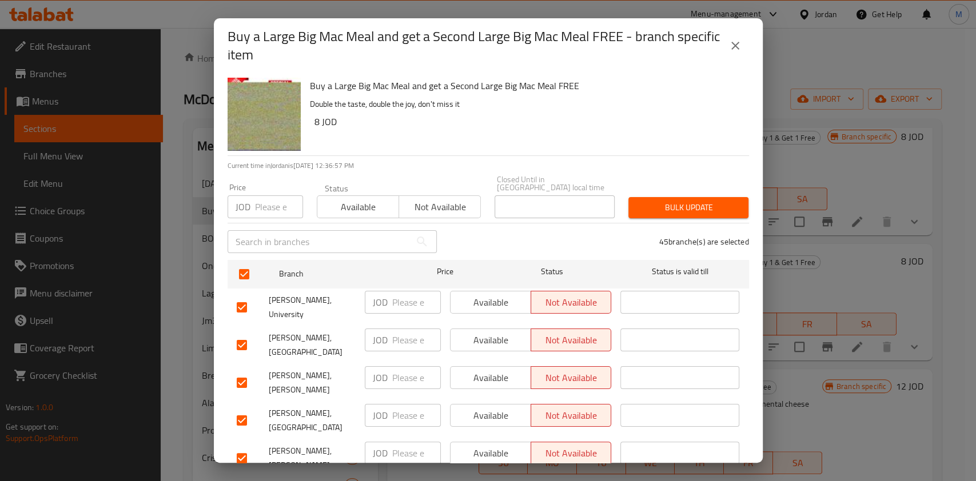
click at [362, 199] on span "Available" at bounding box center [358, 207] width 73 height 17
click at [692, 201] on span "Bulk update" at bounding box center [688, 208] width 102 height 14
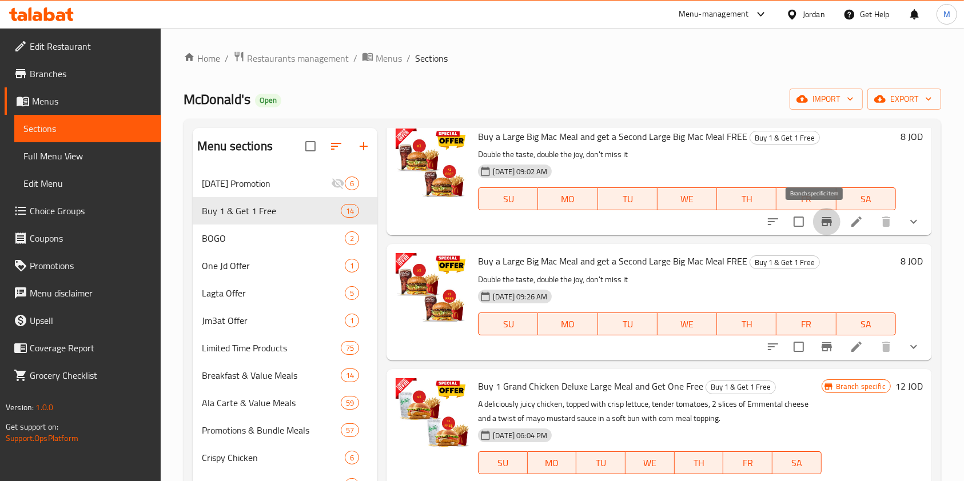
click at [820, 215] on icon "Branch-specific-item" at bounding box center [827, 222] width 14 height 14
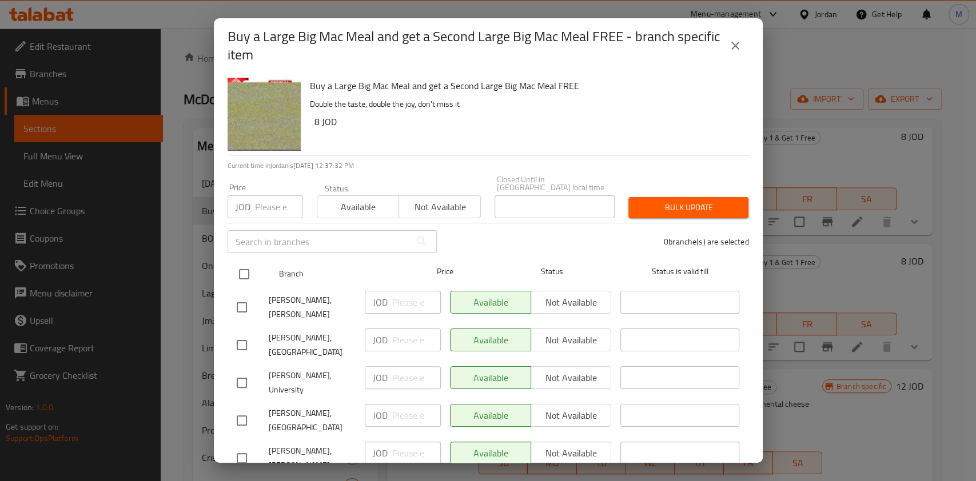
click at [254, 262] on input "checkbox" at bounding box center [244, 274] width 24 height 24
checkbox input "true"
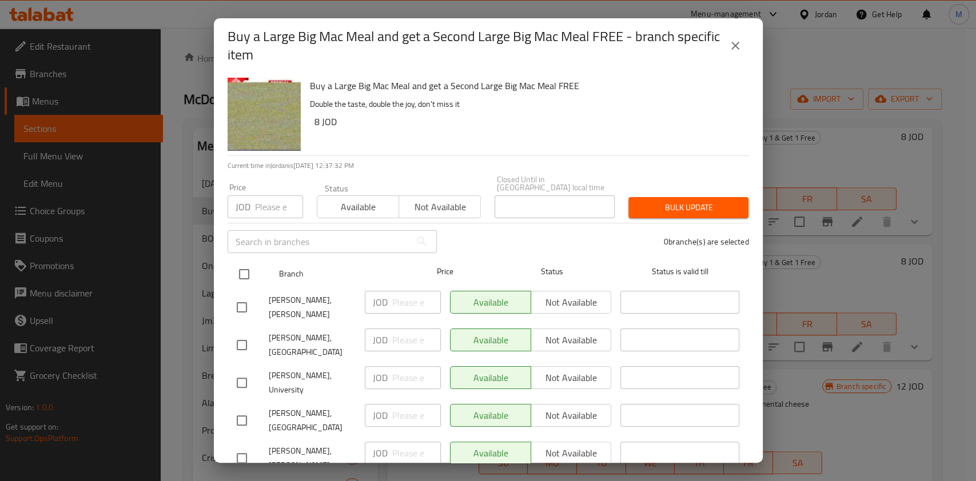
checkbox input "true"
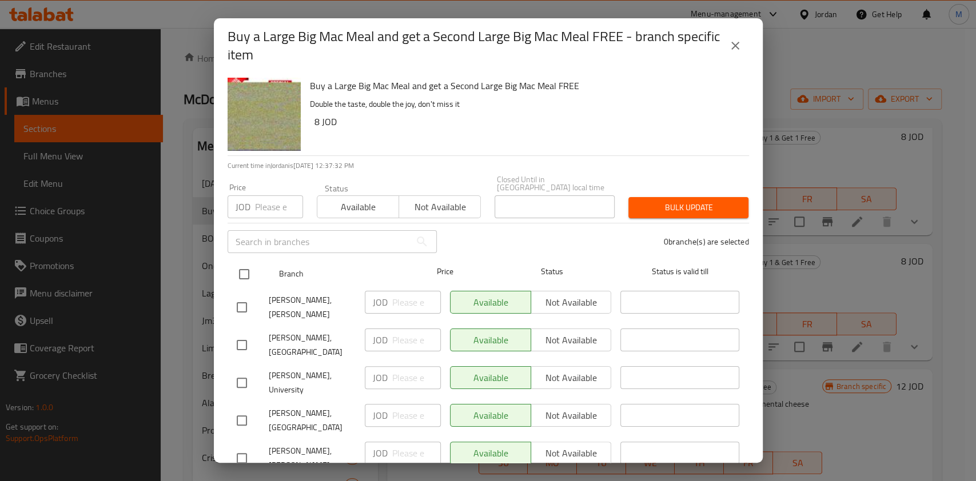
checkbox input "true"
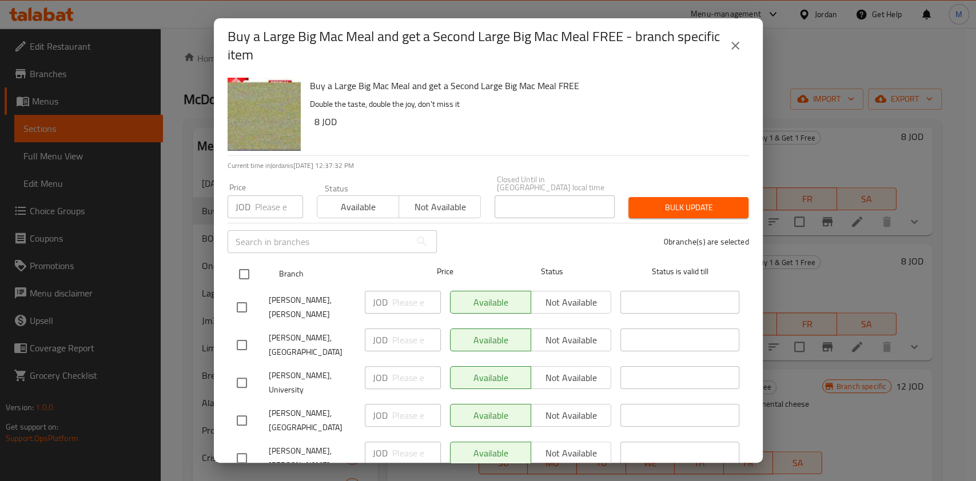
checkbox input "true"
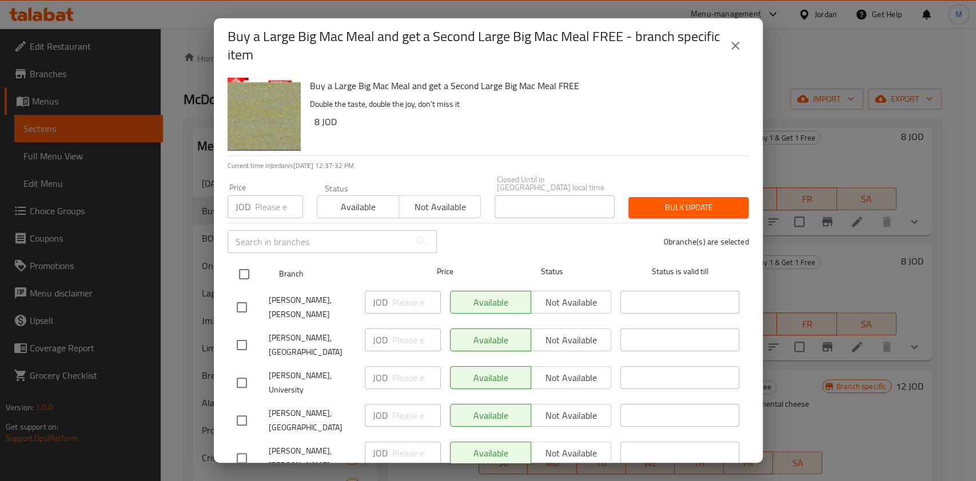
checkbox input "true"
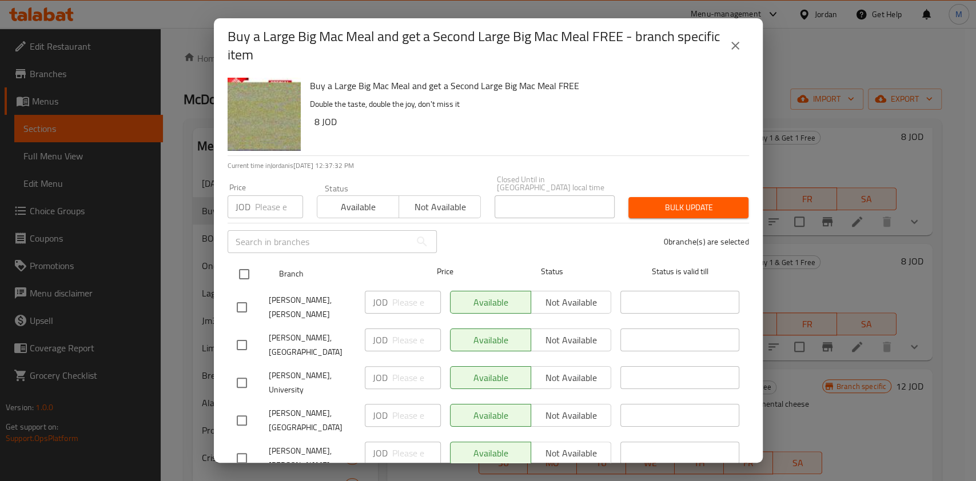
checkbox input "true"
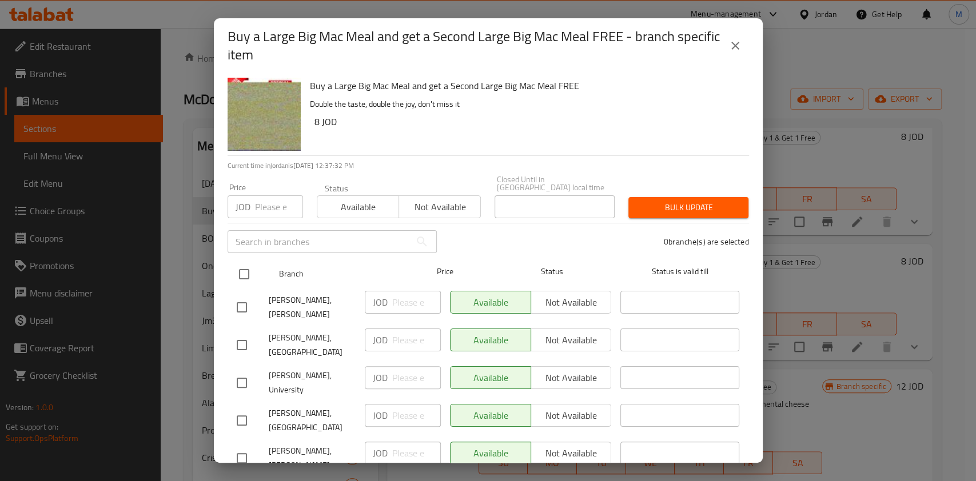
checkbox input "true"
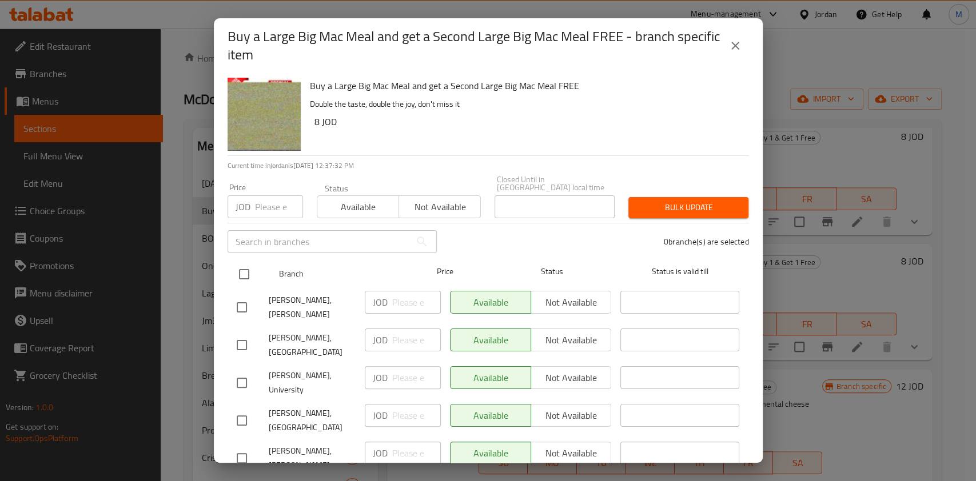
checkbox input "true"
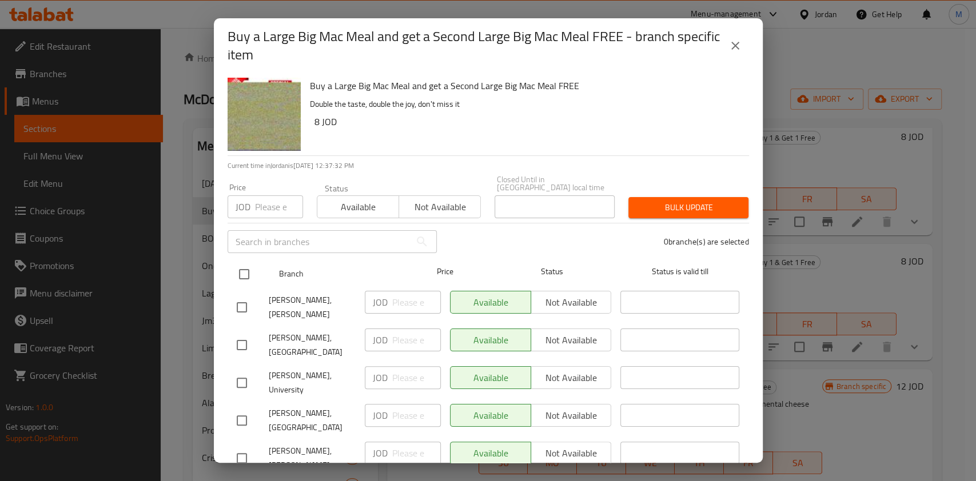
checkbox input "true"
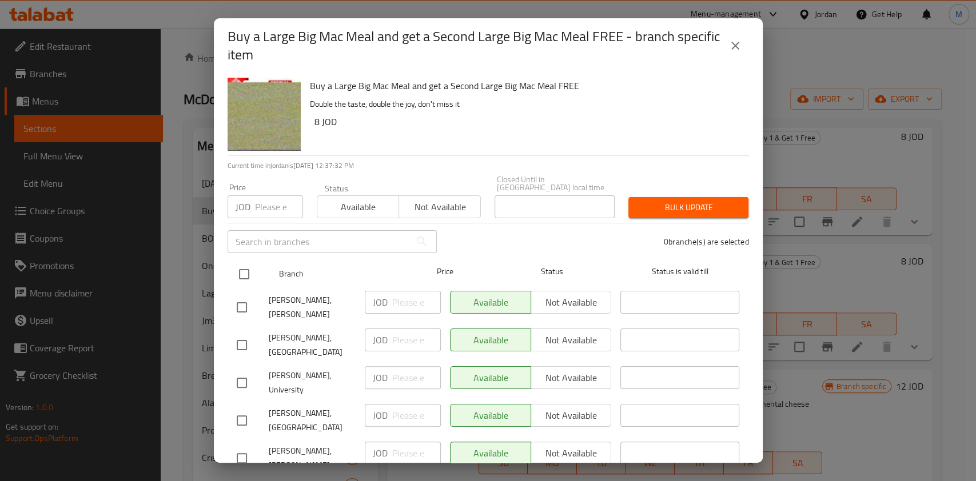
checkbox input "true"
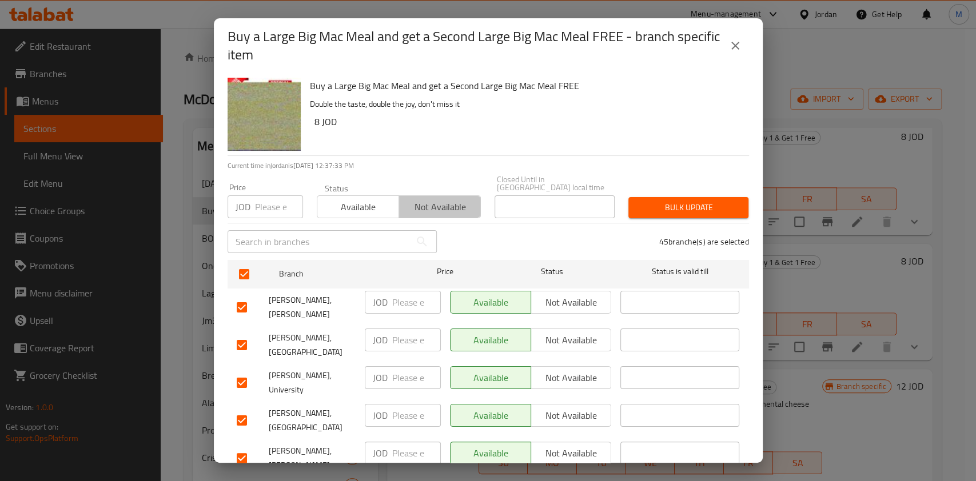
click at [434, 199] on span "Not available" at bounding box center [440, 207] width 73 height 17
click at [683, 201] on span "Bulk update" at bounding box center [688, 208] width 102 height 14
